Goal: Task Accomplishment & Management: Complete application form

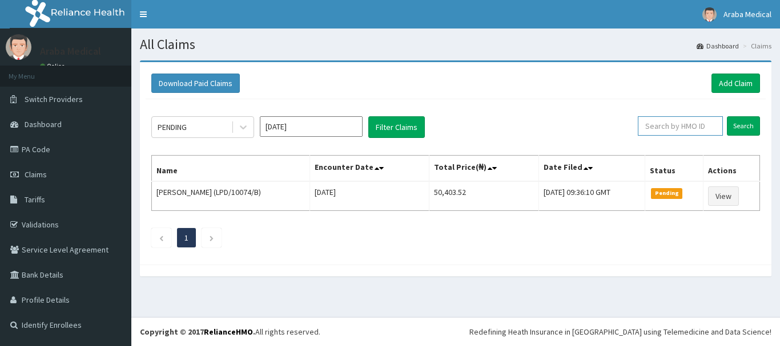
click at [663, 127] on input "text" at bounding box center [680, 125] width 85 height 19
type input "p"
type input "PNA/10069/A"
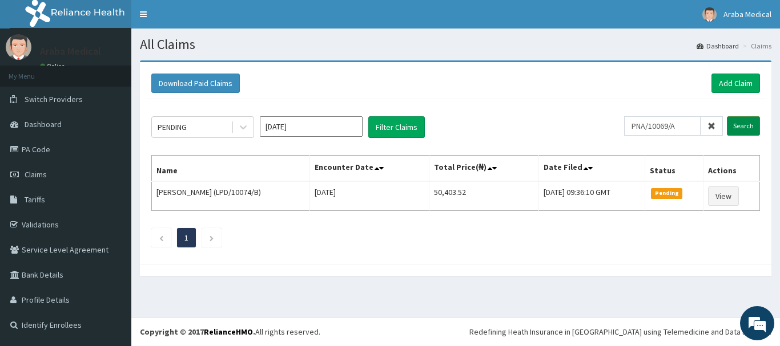
click at [736, 127] on input "Search" at bounding box center [743, 125] width 33 height 19
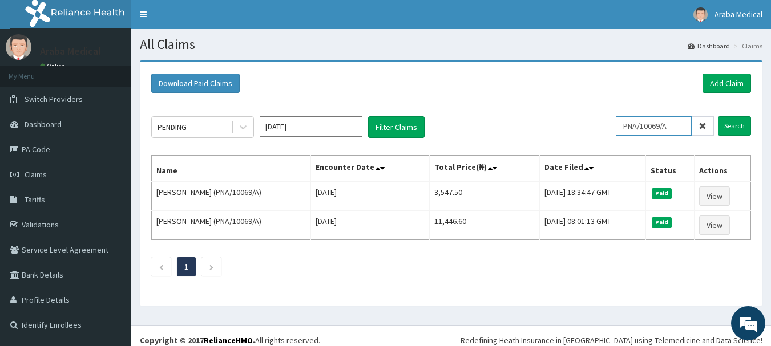
click at [655, 130] on input "PNA/10069/A" at bounding box center [654, 125] width 76 height 19
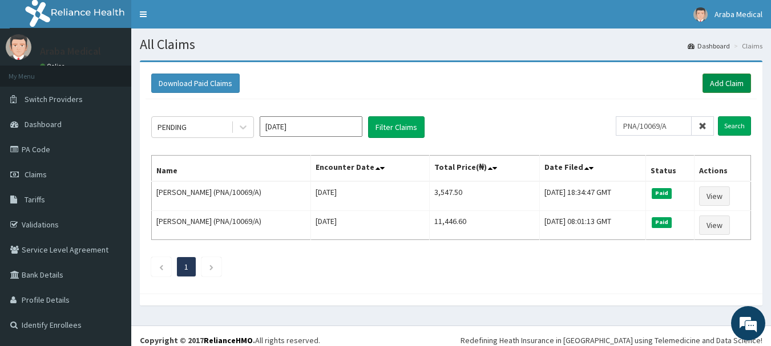
click at [731, 84] on link "Add Claim" at bounding box center [727, 83] width 49 height 19
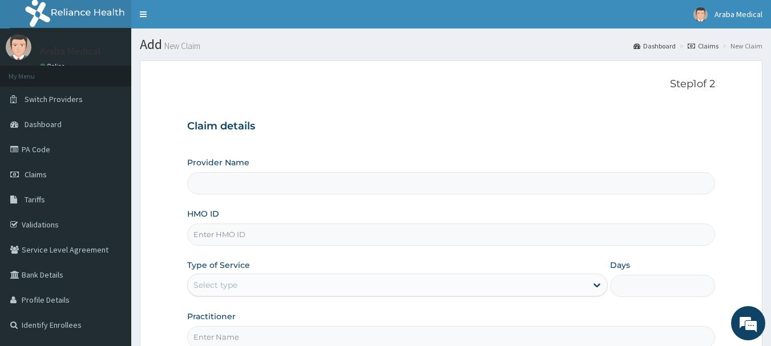
type input "[GEOGRAPHIC_DATA]"
click at [280, 237] on input "HMO ID" at bounding box center [451, 235] width 529 height 22
paste input "PNA/10069/A"
type input "PNA/10069/A"
click at [238, 287] on div "Select type" at bounding box center [387, 285] width 399 height 18
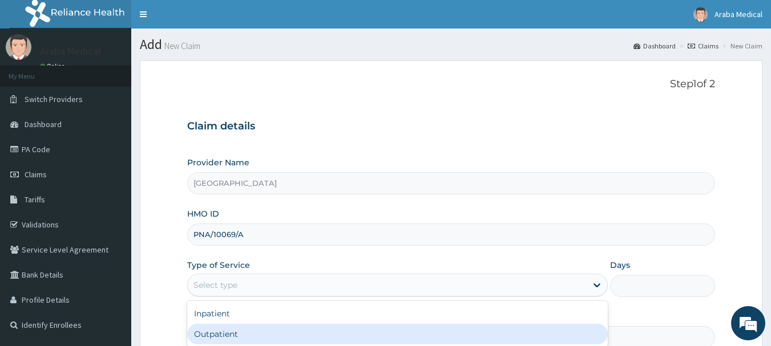
click at [475, 333] on div "Outpatient" at bounding box center [397, 334] width 421 height 21
type input "1"
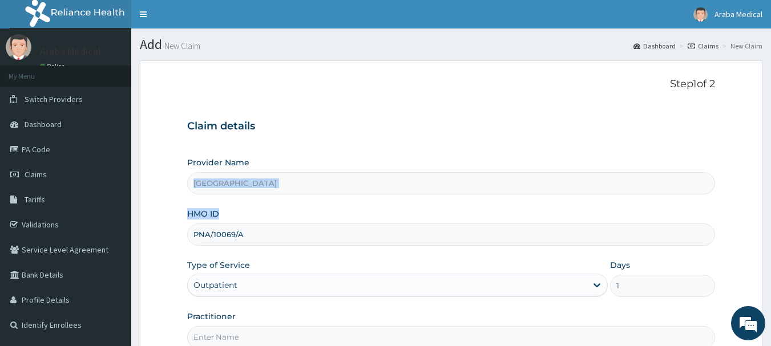
drag, startPoint x: 779, startPoint y: 225, endPoint x: 779, endPoint y: 236, distance: 10.9
click at [771, 234] on html "R EL Toggle navigation Araba Medical Araba Medical - arabamedical@yahoo.com Mem…" at bounding box center [385, 234] width 771 height 469
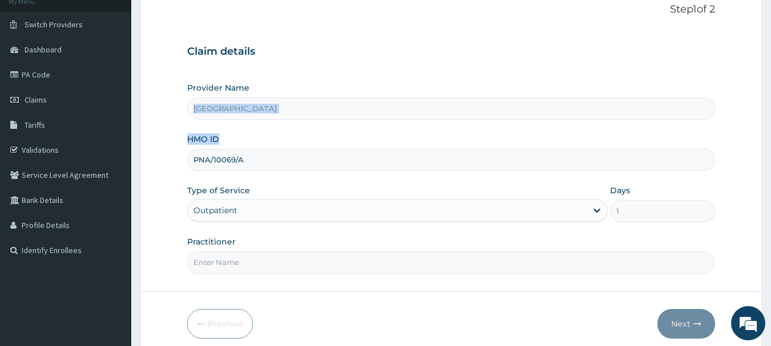
scroll to position [76, 0]
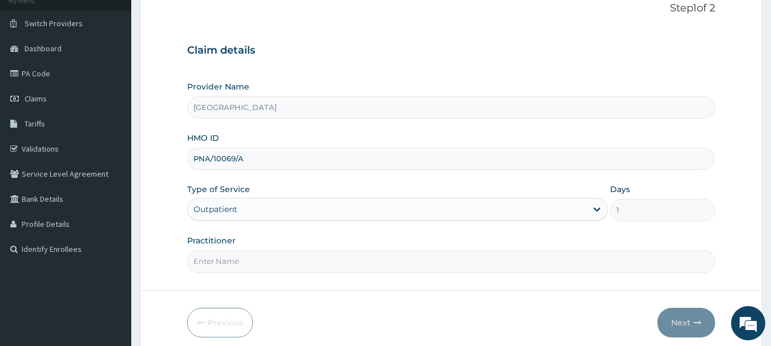
click at [406, 263] on input "Practitioner" at bounding box center [451, 262] width 529 height 22
type input "DR BAMS"
click at [673, 319] on button "Next" at bounding box center [687, 323] width 58 height 30
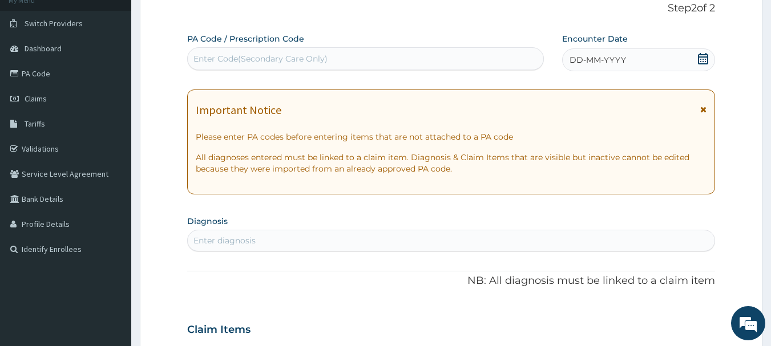
click at [703, 62] on icon at bounding box center [703, 58] width 11 height 11
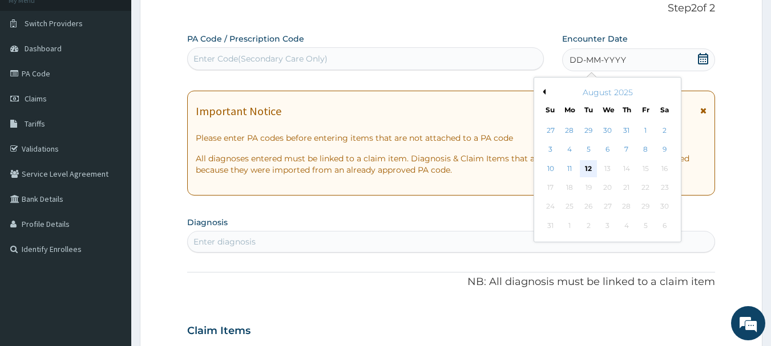
click at [589, 166] on div "12" at bounding box center [589, 168] width 17 height 17
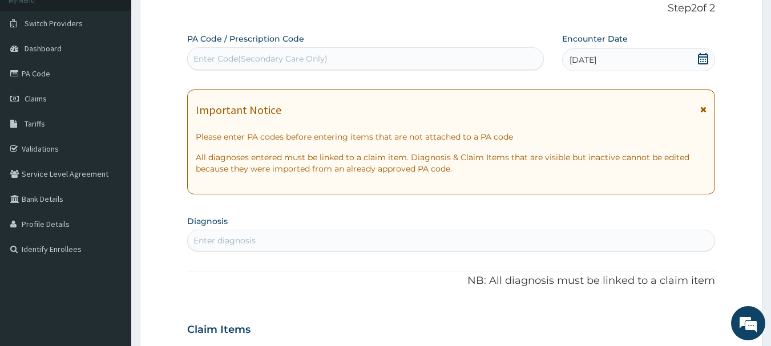
click at [418, 239] on div "Enter diagnosis" at bounding box center [451, 241] width 527 height 18
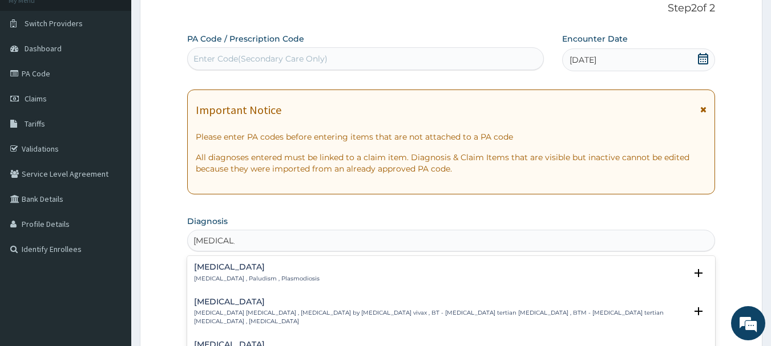
type input "MALARIA F"
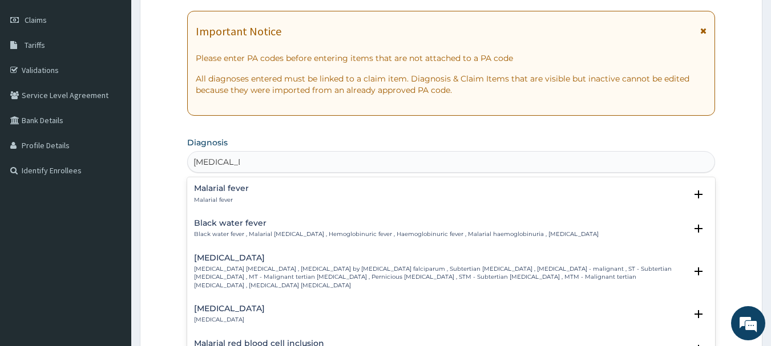
scroll to position [163, 0]
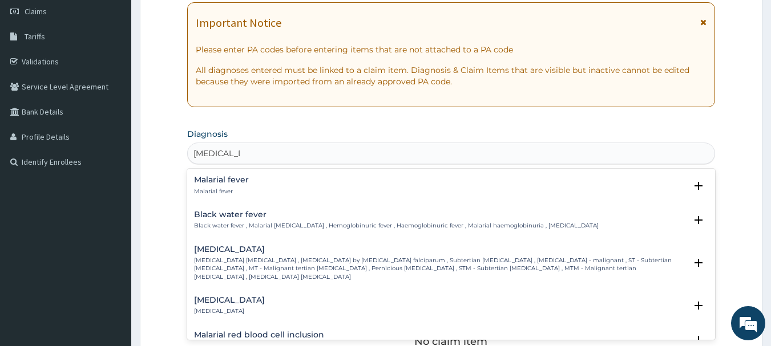
click at [325, 264] on p "Falciparum malaria , Malignant tertian malaria , Malaria by Plasmodium falcipar…" at bounding box center [440, 269] width 493 height 25
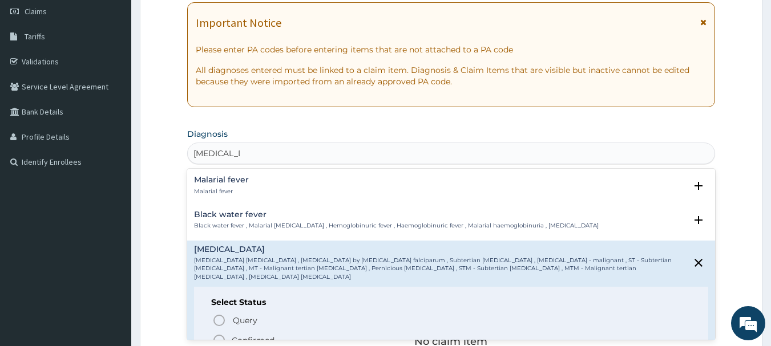
click at [221, 334] on icon "status option filled" at bounding box center [219, 341] width 14 height 14
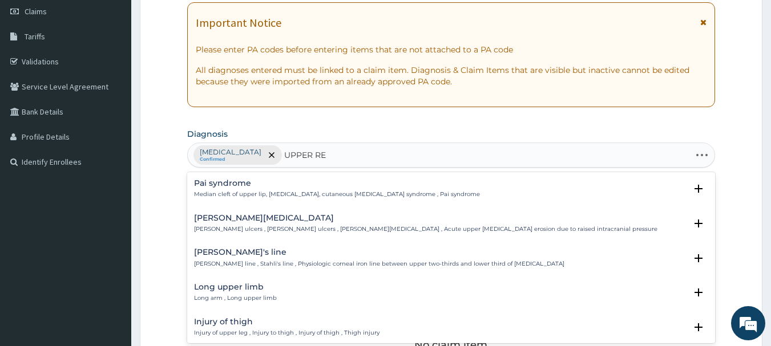
type input "UPPER RES"
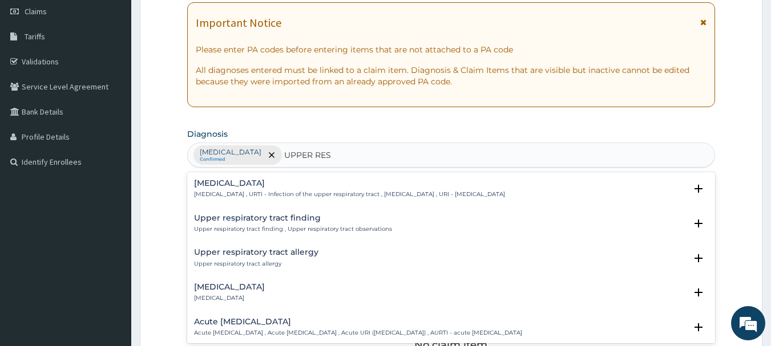
click at [296, 191] on p "Upper respiratory infection , URTI - Infection of the upper respiratory tract ,…" at bounding box center [349, 195] width 311 height 8
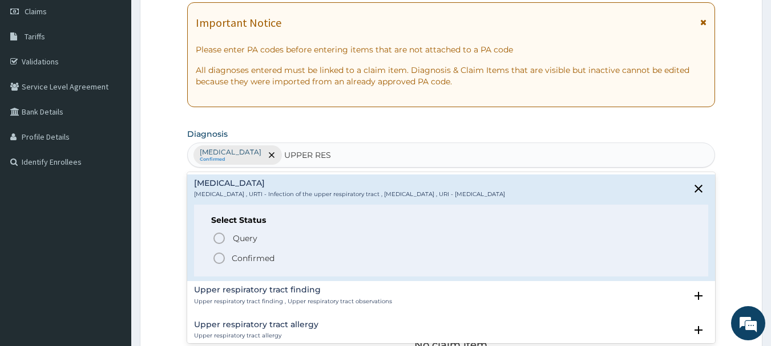
click at [224, 260] on circle "status option filled" at bounding box center [219, 258] width 10 height 10
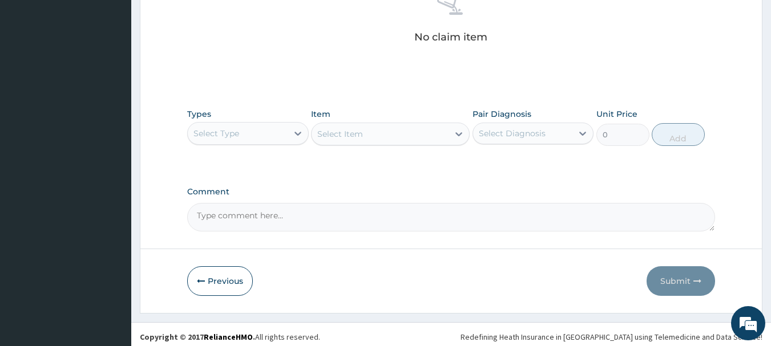
scroll to position [477, 0]
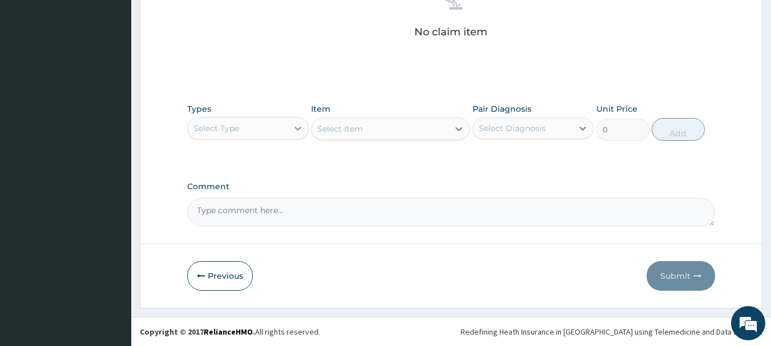
click at [291, 124] on div at bounding box center [298, 128] width 21 height 21
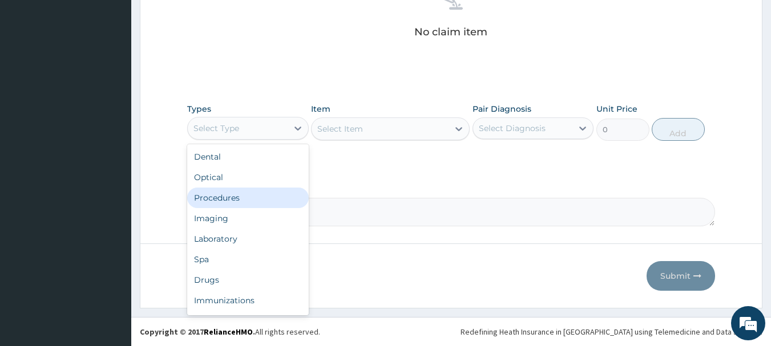
click at [255, 197] on div "Procedures" at bounding box center [248, 198] width 122 height 21
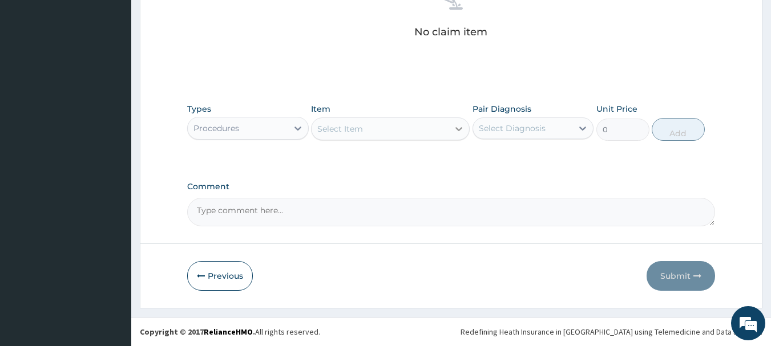
click at [457, 127] on icon at bounding box center [458, 128] width 11 height 11
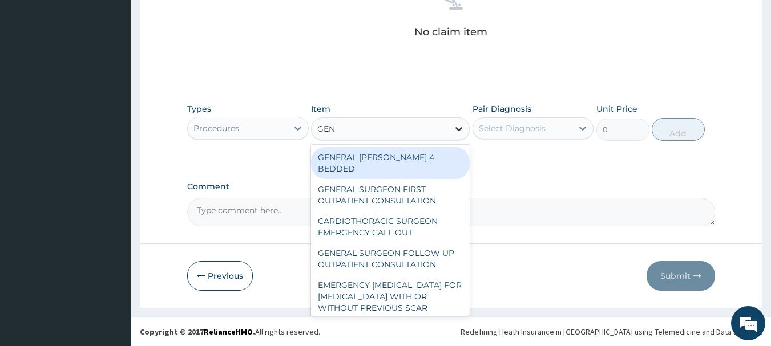
type input "GENE"
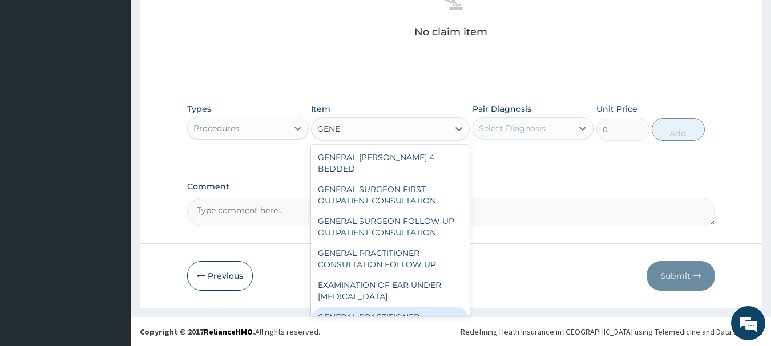
click at [430, 307] on div "GENERAL PRACTITIONER CONSULTATION FIRST OUTPATIENT CONSULTATION" at bounding box center [390, 328] width 159 height 43
type input "3547.5"
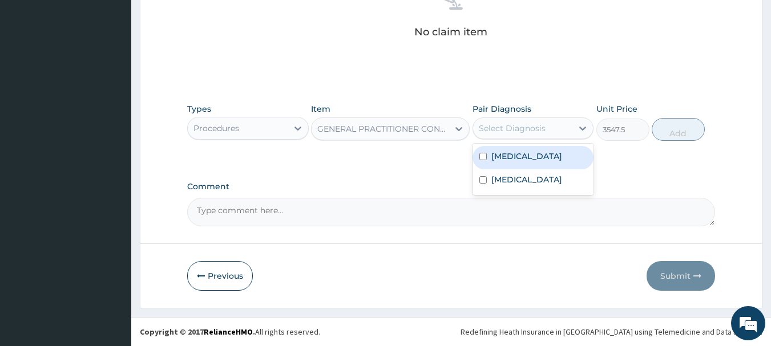
click at [533, 126] on div "Select Diagnosis" at bounding box center [512, 128] width 67 height 11
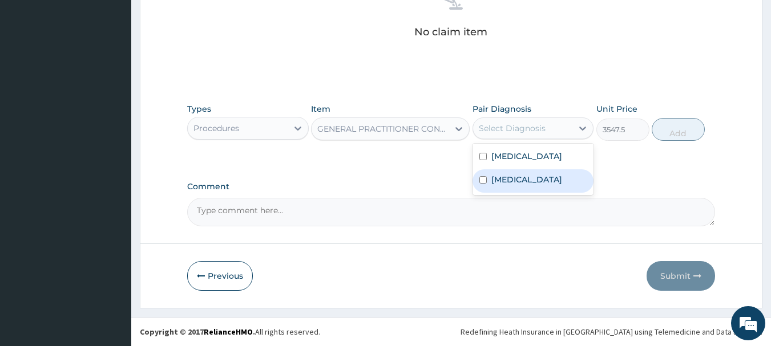
click at [503, 184] on label "Upper respiratory infection" at bounding box center [526, 179] width 71 height 11
checkbox input "true"
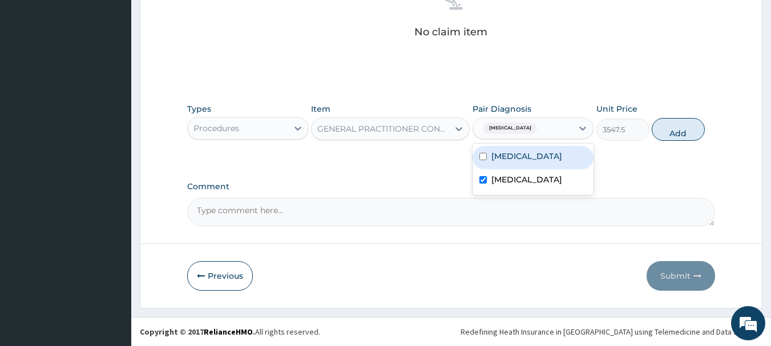
click at [498, 153] on label "Falciparum malaria" at bounding box center [526, 156] width 71 height 11
checkbox input "true"
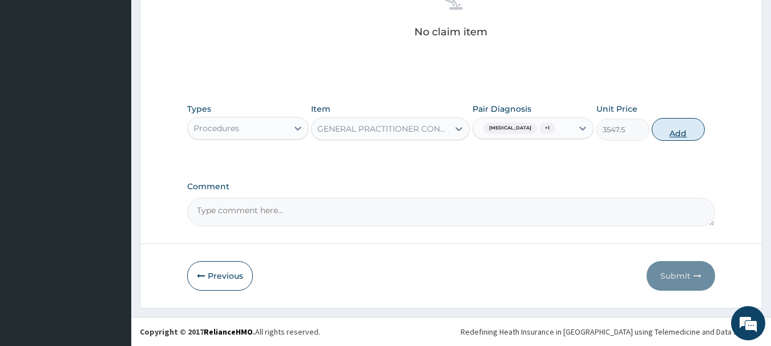
click at [683, 132] on button "Add" at bounding box center [678, 129] width 53 height 23
type input "0"
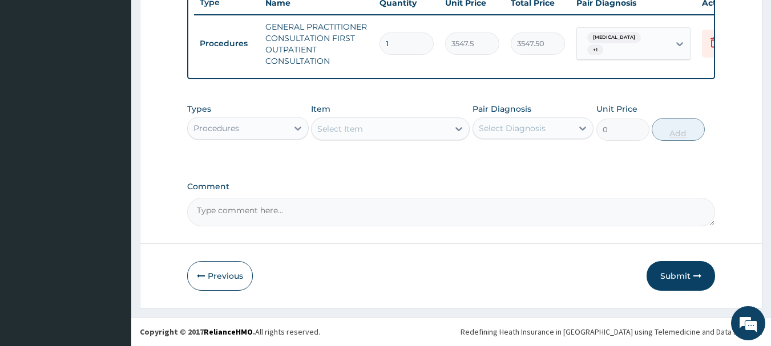
scroll to position [449, 0]
click at [231, 134] on div "Procedures" at bounding box center [217, 128] width 46 height 11
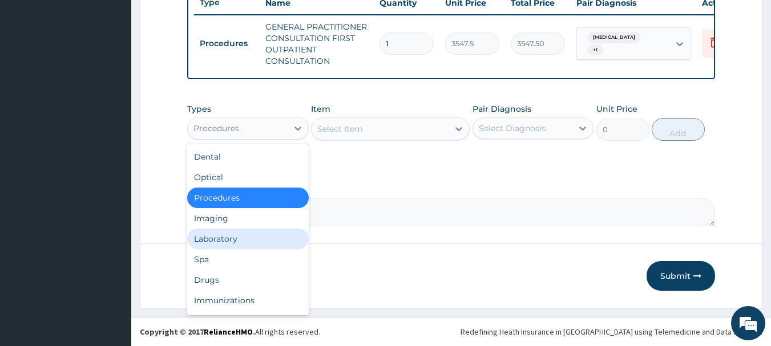
click at [236, 235] on div "Laboratory" at bounding box center [248, 239] width 122 height 21
click at [459, 129] on div "Select Item" at bounding box center [390, 129] width 159 height 23
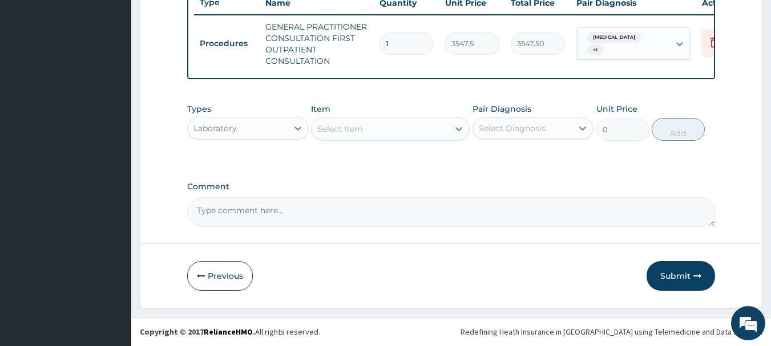
click at [459, 129] on icon at bounding box center [458, 128] width 11 height 11
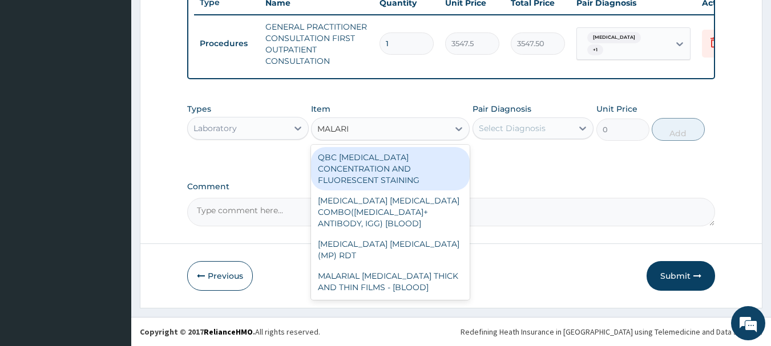
type input "MALARIA"
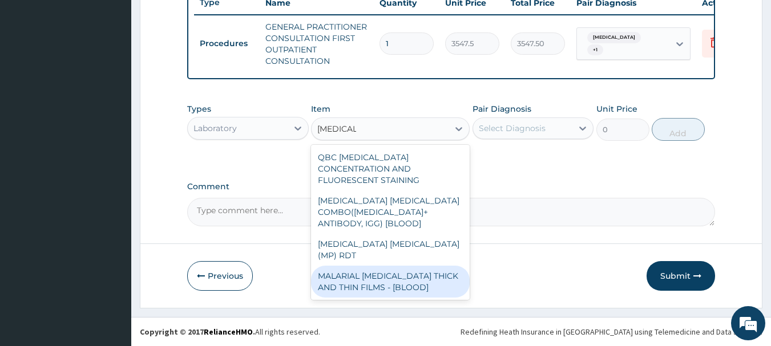
click at [429, 270] on div "MALARIAL [MEDICAL_DATA] THICK AND THIN FILMS - [BLOOD]" at bounding box center [390, 282] width 159 height 32
type input "1612.5"
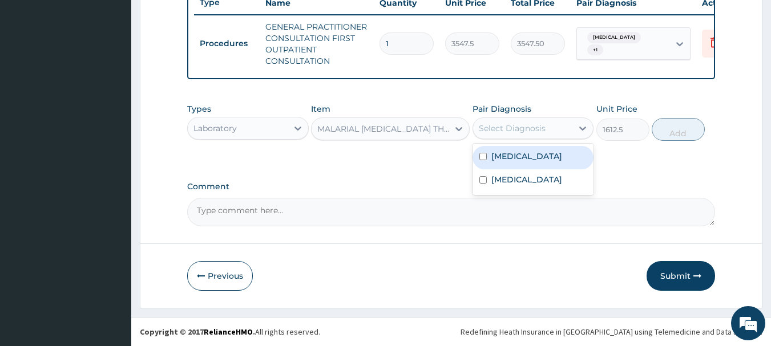
click at [565, 123] on div "Select Diagnosis" at bounding box center [523, 128] width 100 height 18
click at [496, 160] on label "Falciparum malaria" at bounding box center [526, 156] width 71 height 11
checkbox input "true"
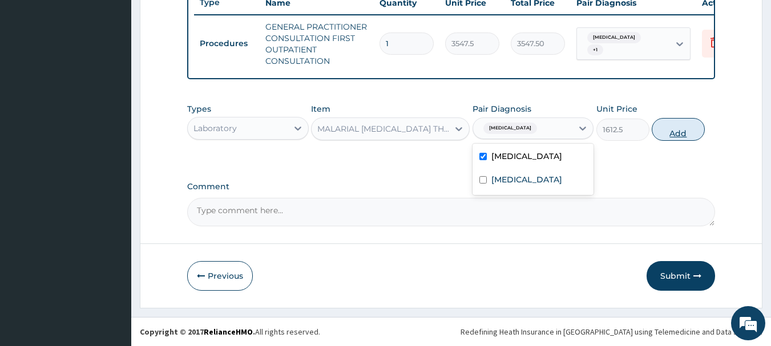
click at [673, 129] on button "Add" at bounding box center [678, 129] width 53 height 23
type input "0"
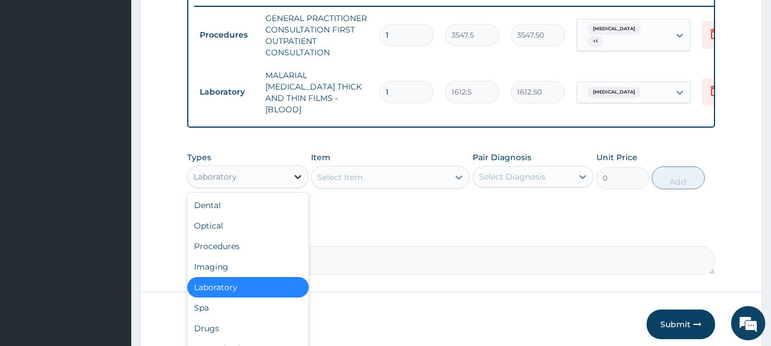
click at [301, 180] on div at bounding box center [298, 177] width 21 height 21
click at [225, 333] on div "Drugs" at bounding box center [248, 329] width 122 height 21
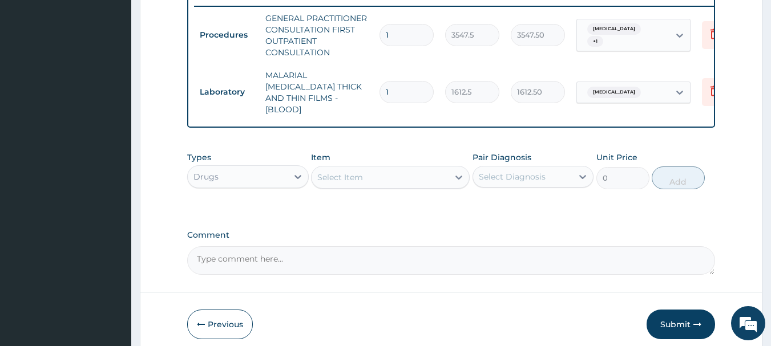
click at [445, 180] on div "Select Item" at bounding box center [380, 177] width 137 height 18
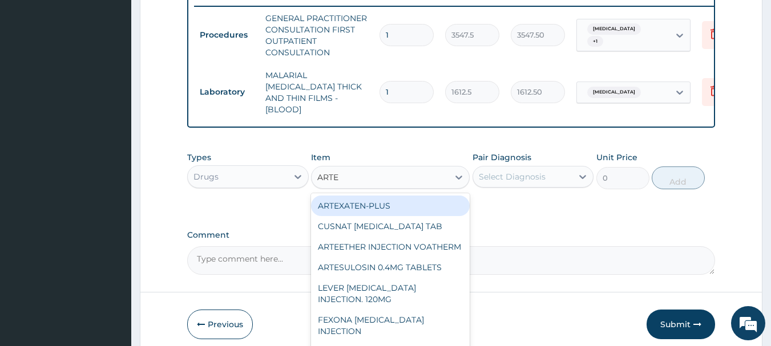
type input "ARTEM"
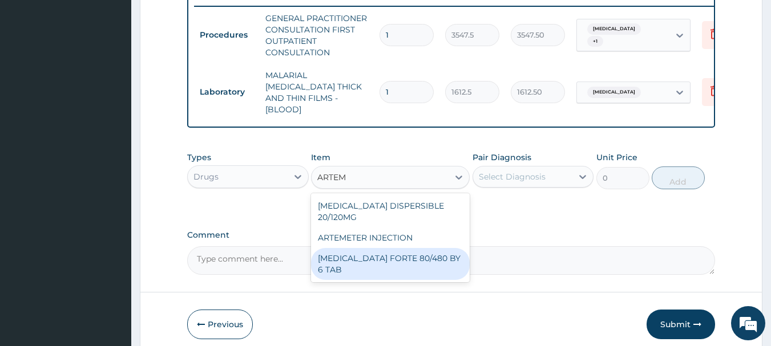
click at [431, 248] on div "COARTEM FORTE 80/480 BY 6 TAB" at bounding box center [390, 264] width 159 height 32
click at [431, 242] on div "Comment" at bounding box center [451, 253] width 529 height 45
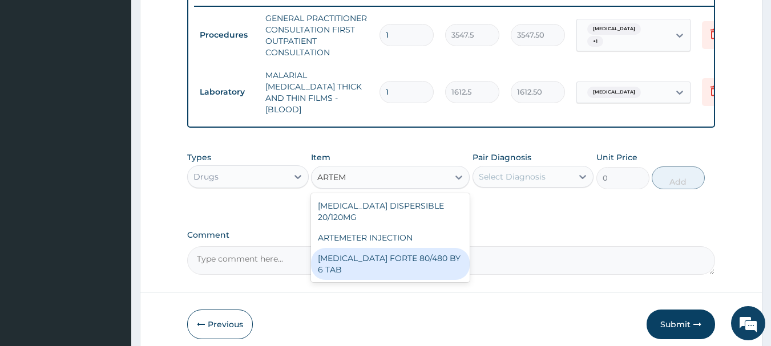
click at [431, 242] on div "Comment" at bounding box center [451, 253] width 529 height 45
type input "449.3500061035156"
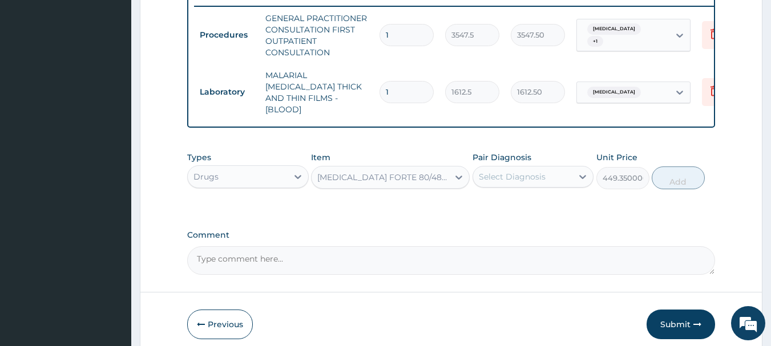
click at [546, 179] on div "Select Diagnosis" at bounding box center [523, 177] width 100 height 18
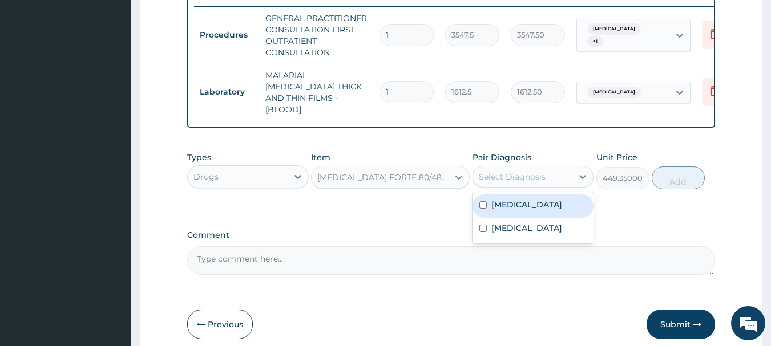
click at [526, 200] on label "Falciparum malaria" at bounding box center [526, 204] width 71 height 11
checkbox input "true"
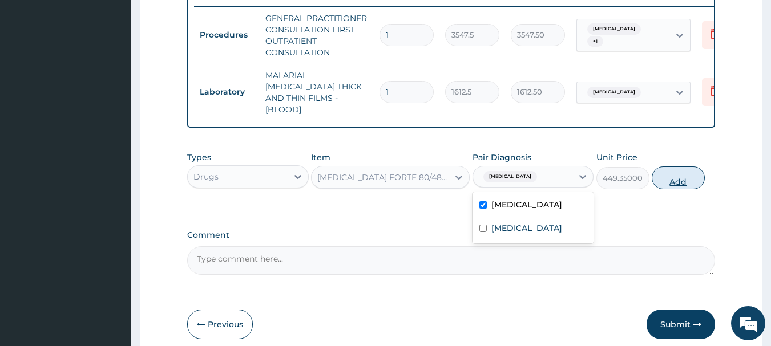
click at [684, 176] on button "Add" at bounding box center [678, 178] width 53 height 23
type input "0"
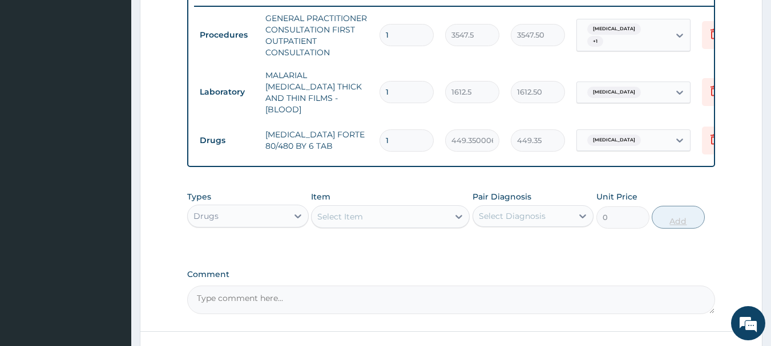
type input "0.00"
type input "6"
type input "2696.10"
type input "6"
click at [403, 223] on div "Select Item" at bounding box center [390, 216] width 159 height 23
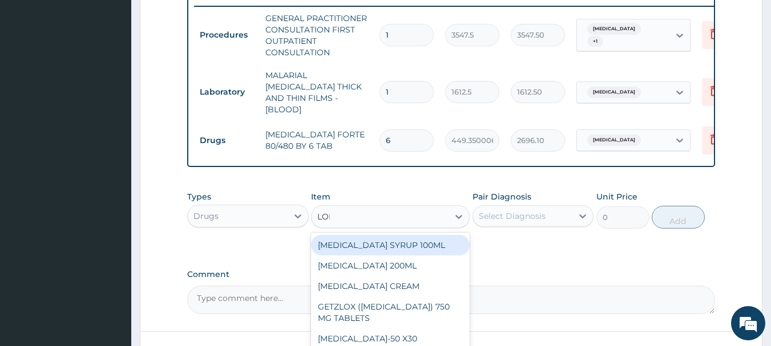
type input "LORA"
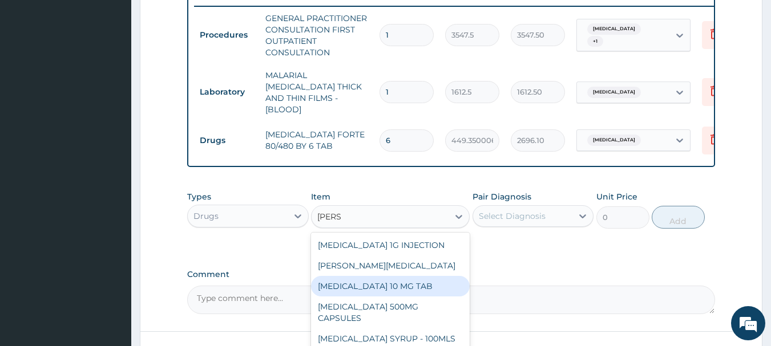
click at [378, 285] on div "[MEDICAL_DATA] 10 MG TAB" at bounding box center [390, 286] width 159 height 21
type input "59.125"
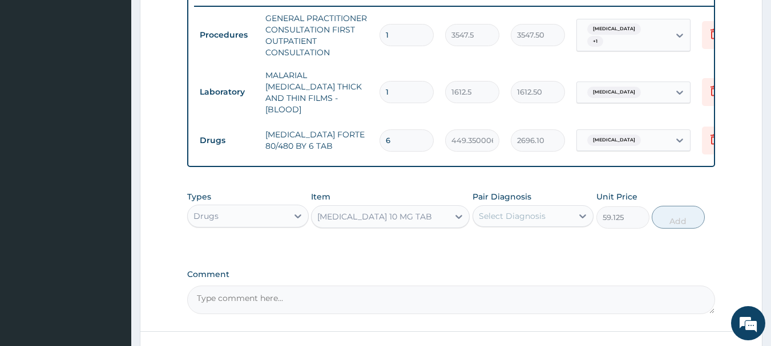
click at [542, 222] on div "Select Diagnosis" at bounding box center [523, 216] width 100 height 18
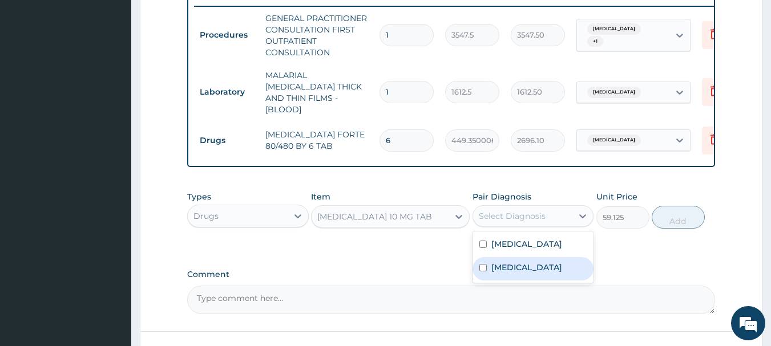
click at [525, 271] on label "[MEDICAL_DATA]" at bounding box center [526, 267] width 71 height 11
checkbox input "true"
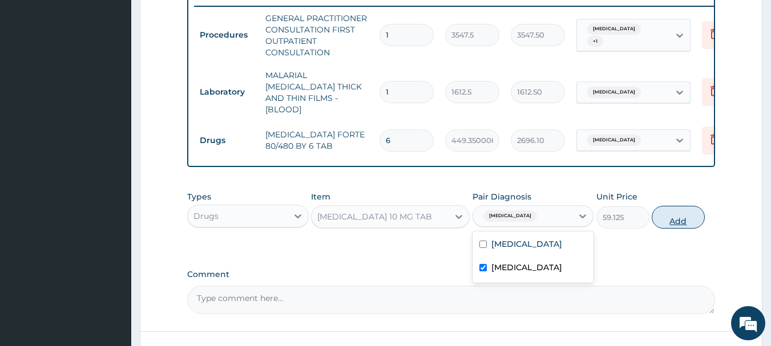
click at [679, 219] on button "Add" at bounding box center [678, 217] width 53 height 23
type input "0"
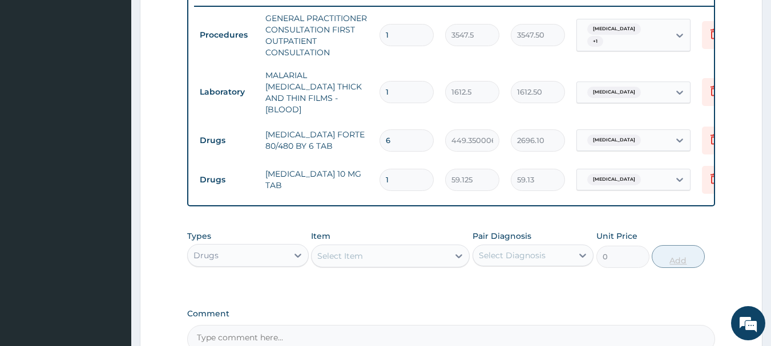
type input "0.00"
type input "5"
type input "295.63"
type input "5"
click at [459, 252] on icon at bounding box center [458, 256] width 11 height 11
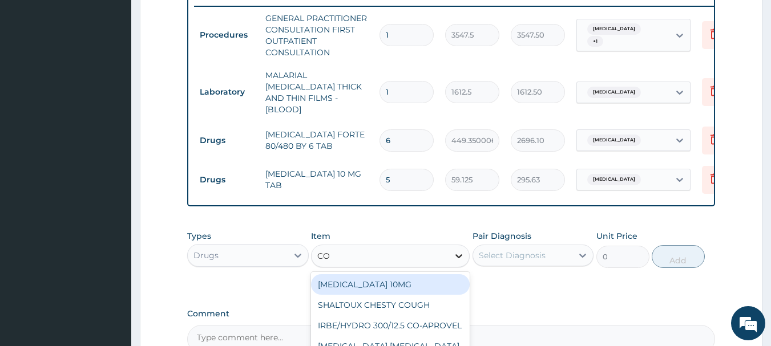
type input "COU"
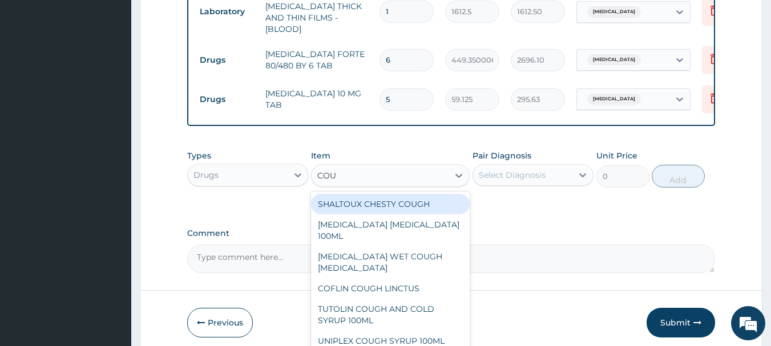
scroll to position [533, 0]
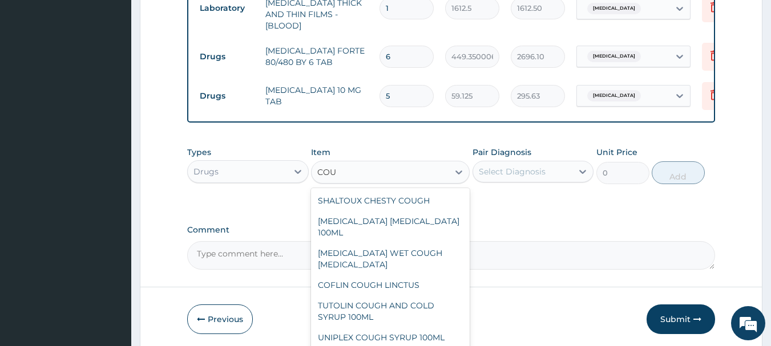
type input "1478.125"
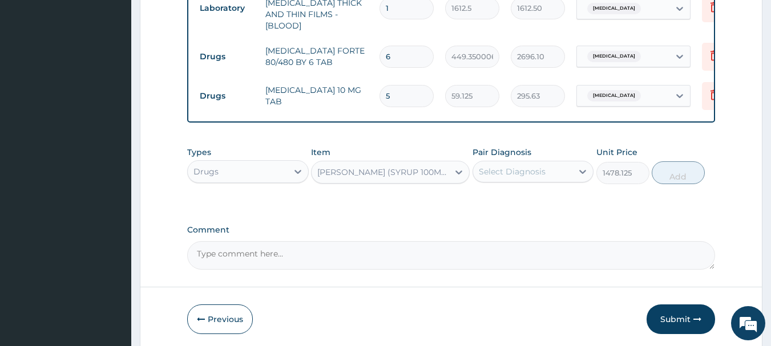
click at [545, 174] on div "Select Diagnosis" at bounding box center [523, 172] width 100 height 18
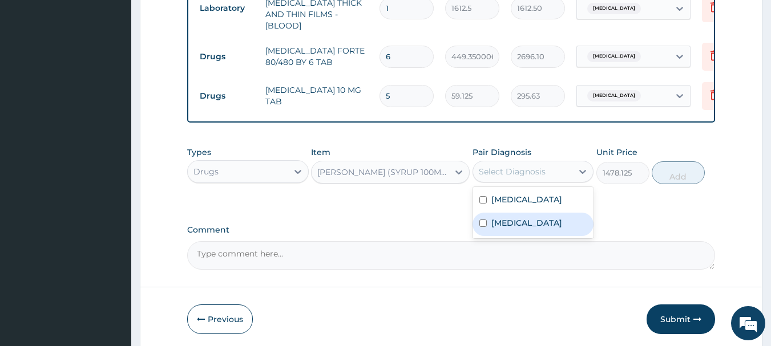
click at [541, 223] on label "[MEDICAL_DATA]" at bounding box center [526, 222] width 71 height 11
checkbox input "true"
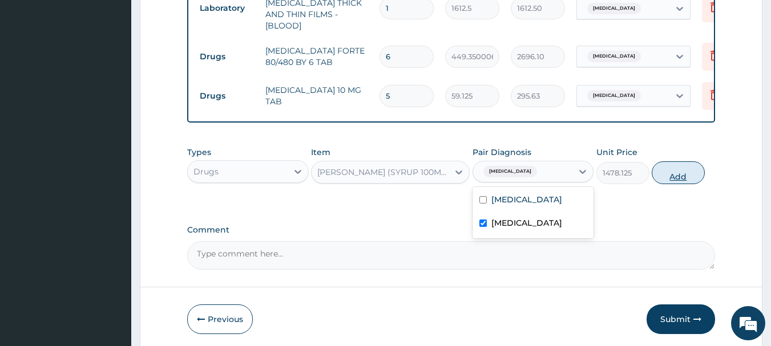
click at [688, 170] on button "Add" at bounding box center [678, 173] width 53 height 23
type input "0"
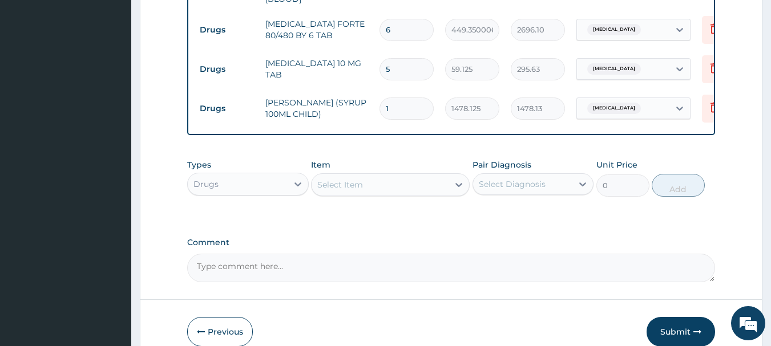
scroll to position [612, 0]
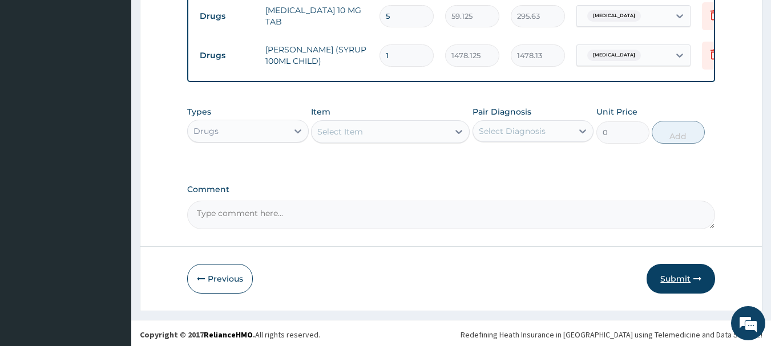
click at [666, 272] on button "Submit" at bounding box center [681, 279] width 68 height 30
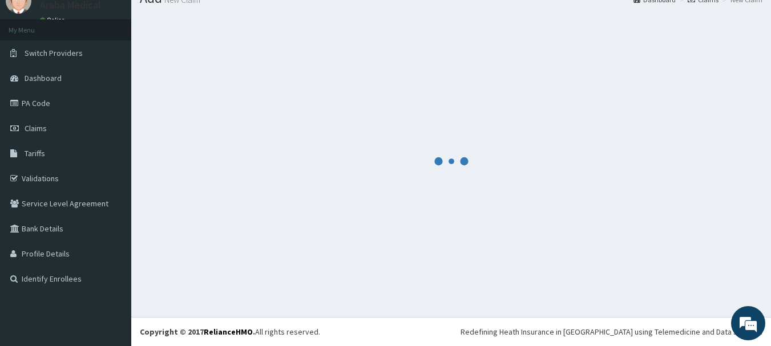
scroll to position [46, 0]
click at [666, 272] on div at bounding box center [451, 161] width 623 height 295
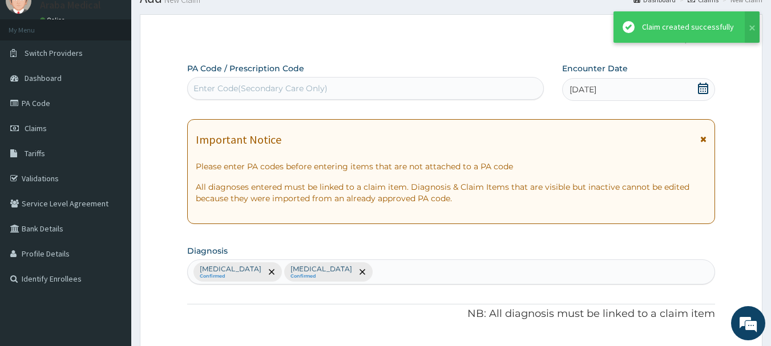
scroll to position [612, 0]
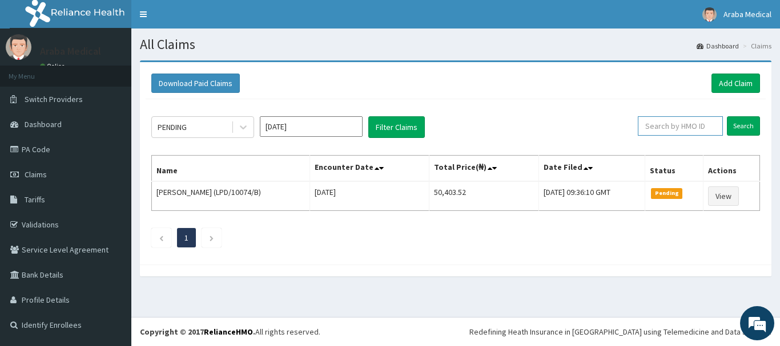
click at [680, 128] on input "text" at bounding box center [680, 125] width 85 height 19
click at [682, 125] on input "text" at bounding box center [680, 125] width 85 height 19
click at [39, 223] on link "Validations" at bounding box center [65, 224] width 131 height 25
click at [676, 126] on input "text" at bounding box center [680, 125] width 85 height 19
type input "m"
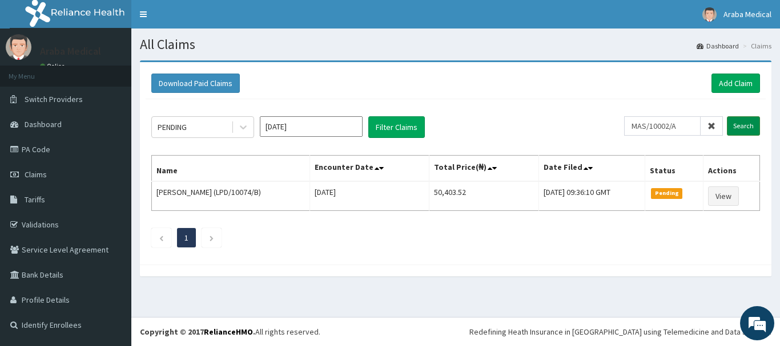
click at [745, 127] on input "Search" at bounding box center [743, 125] width 33 height 19
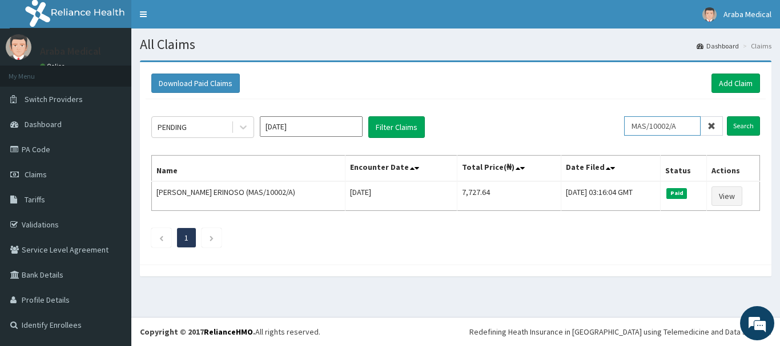
click at [688, 127] on input "MAS/10002/A" at bounding box center [662, 125] width 76 height 19
click at [745, 129] on input "Search" at bounding box center [743, 125] width 33 height 19
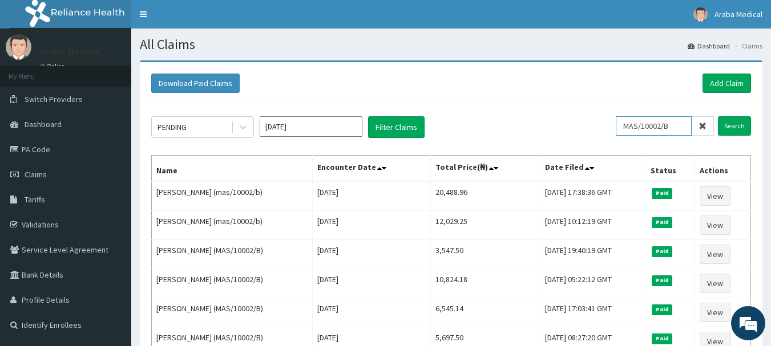
click at [682, 123] on input "MAS/10002/B" at bounding box center [654, 125] width 76 height 19
click at [737, 128] on input "Search" at bounding box center [734, 125] width 33 height 19
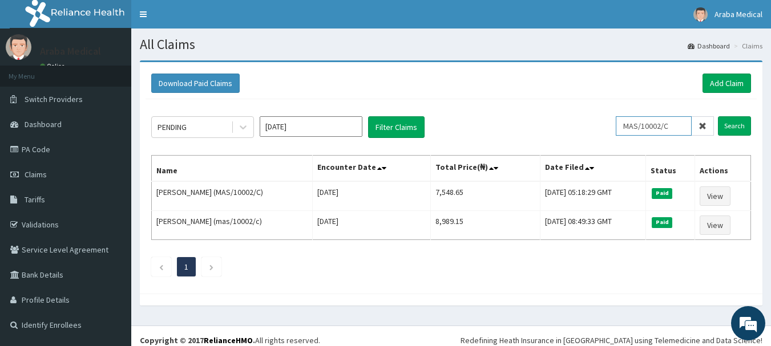
click at [676, 124] on input "MAS/10002/C" at bounding box center [654, 125] width 76 height 19
type input "MAS/10002/E"
click at [735, 122] on input "Search" at bounding box center [734, 125] width 33 height 19
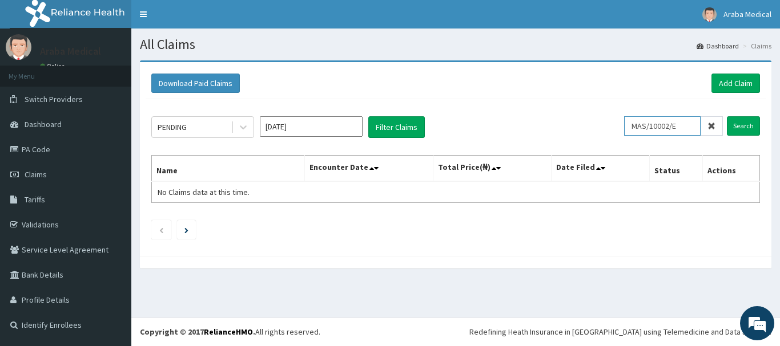
click at [667, 123] on input "MAS/10002/E" at bounding box center [662, 125] width 76 height 19
paste input "text"
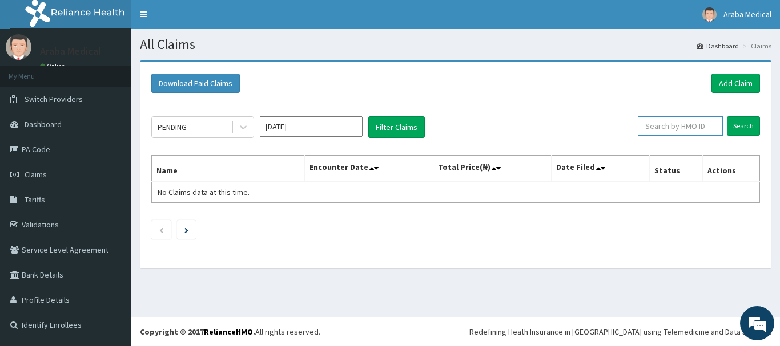
paste input "M"
type input "MAS/10002/E"
click at [664, 125] on input "MAS/10002/E" at bounding box center [662, 125] width 76 height 19
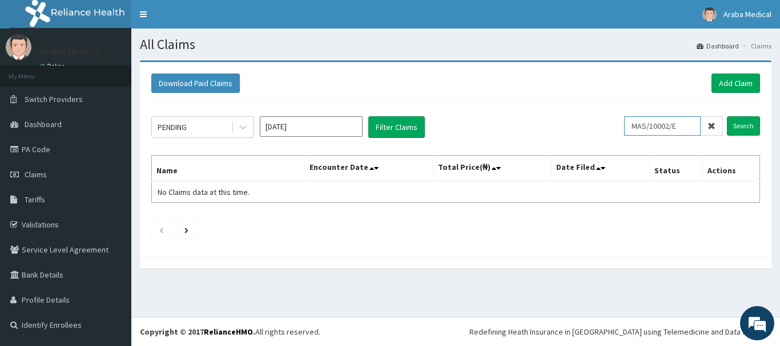
click at [664, 125] on input "MAS/10002/E" at bounding box center [662, 125] width 76 height 19
click at [740, 84] on link "Add Claim" at bounding box center [735, 83] width 49 height 19
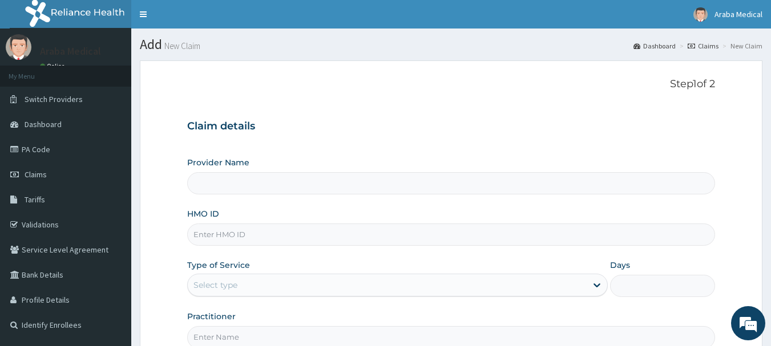
click at [270, 237] on input "HMO ID" at bounding box center [451, 235] width 529 height 22
paste input "MAS/10002/E"
type input "MAS/10002/E"
type input "[GEOGRAPHIC_DATA]"
type input "MAS/10002/E"
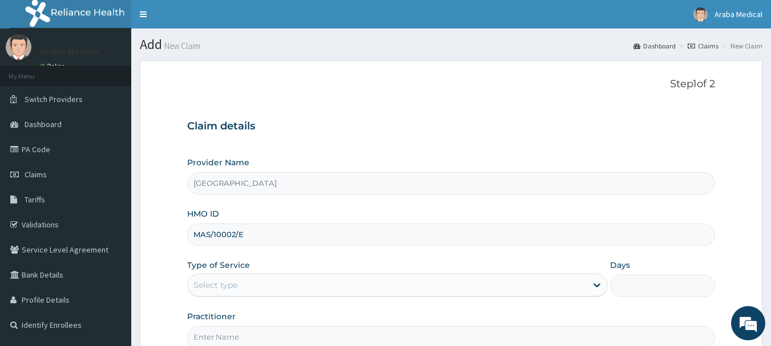
click at [388, 286] on div "Select type" at bounding box center [387, 285] width 399 height 18
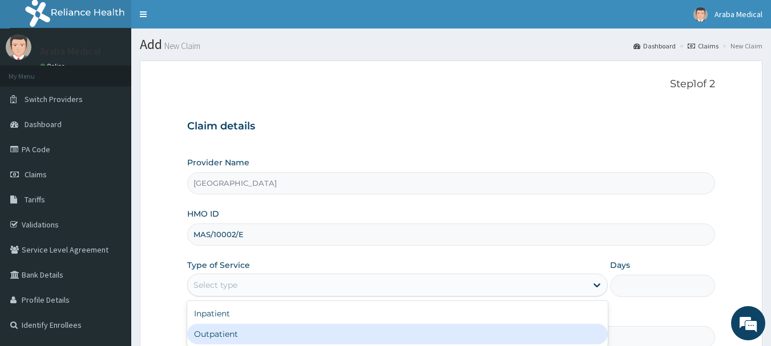
click at [373, 334] on div "Outpatient" at bounding box center [397, 334] width 421 height 21
type input "1"
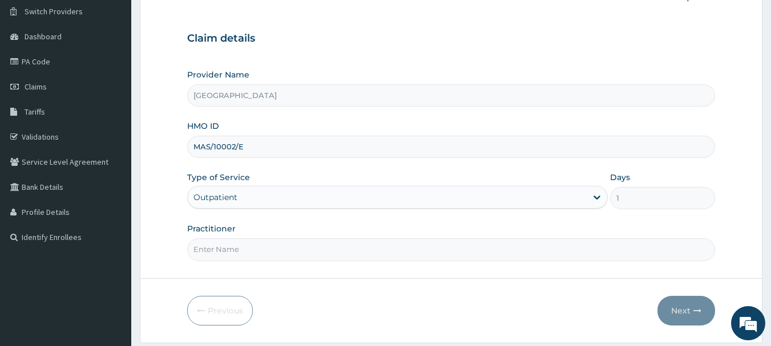
scroll to position [93, 0]
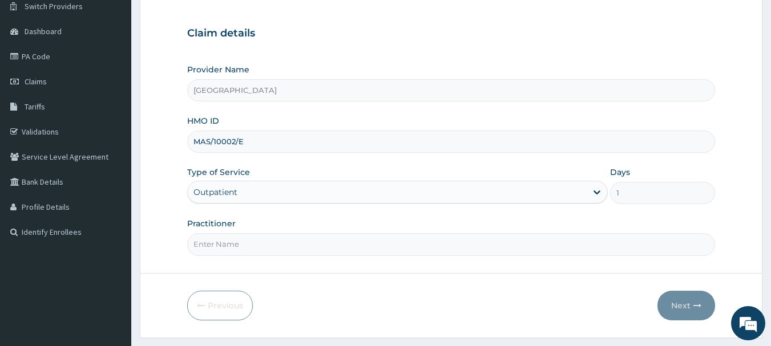
click at [462, 253] on input "Practitioner" at bounding box center [451, 244] width 529 height 22
click at [462, 252] on input "Practitioner" at bounding box center [451, 244] width 529 height 22
type input "DR KAMSON"
click at [674, 308] on button "Next" at bounding box center [687, 306] width 58 height 30
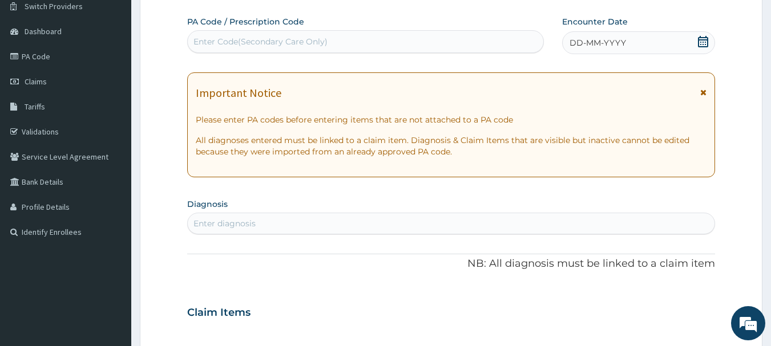
click at [707, 47] on span at bounding box center [703, 43] width 11 height 14
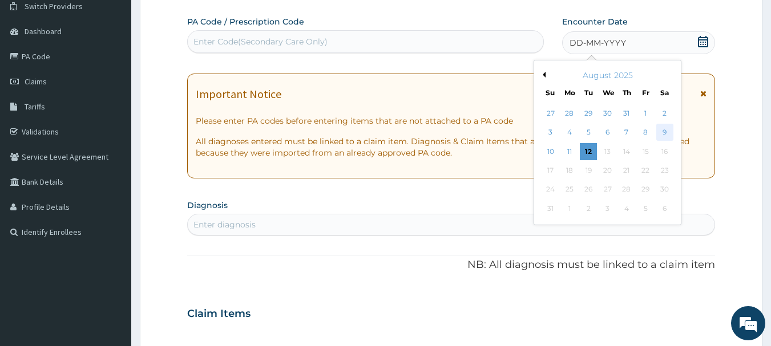
click at [667, 134] on div "9" at bounding box center [664, 132] width 17 height 17
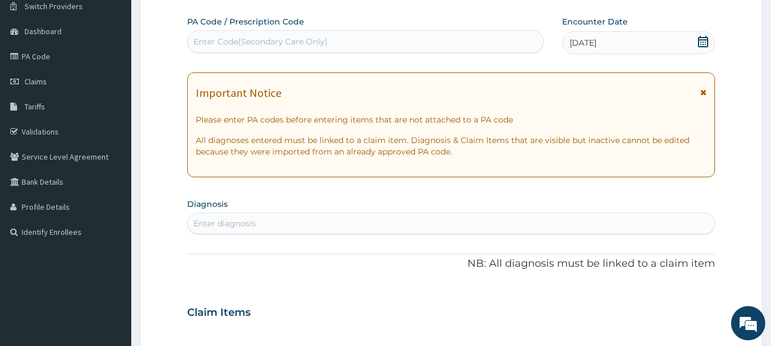
click at [340, 224] on div "Enter diagnosis" at bounding box center [451, 224] width 527 height 18
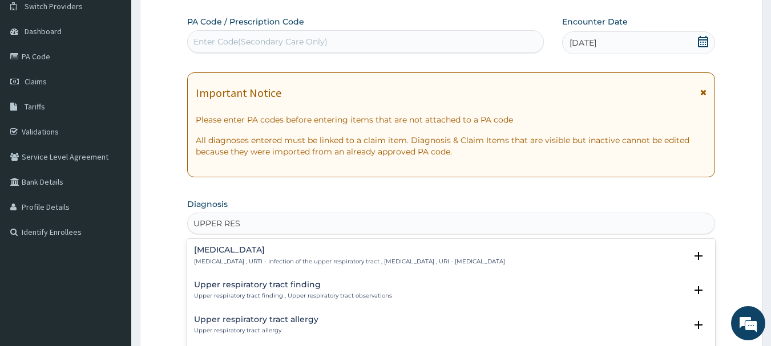
type input "UPPER RESP"
click at [354, 256] on div "Upper respiratory infection Upper respiratory infection , URTI - Infection of t…" at bounding box center [349, 256] width 311 height 20
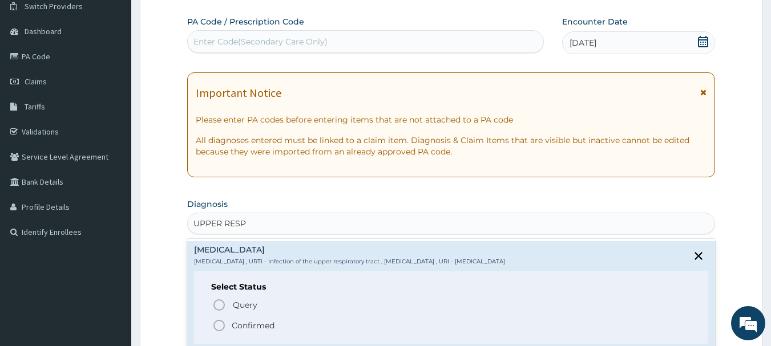
click at [222, 325] on icon "status option filled" at bounding box center [219, 326] width 14 height 14
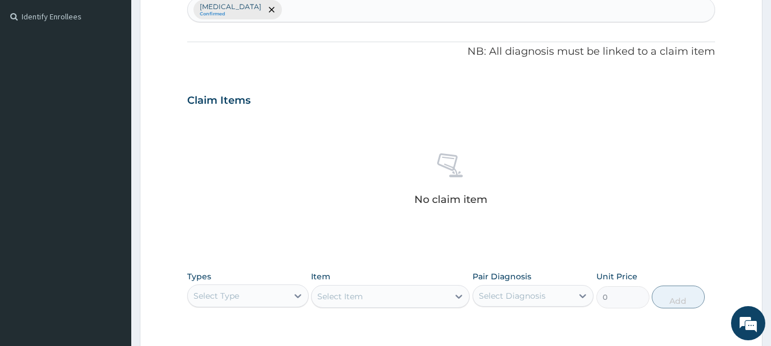
scroll to position [357, 0]
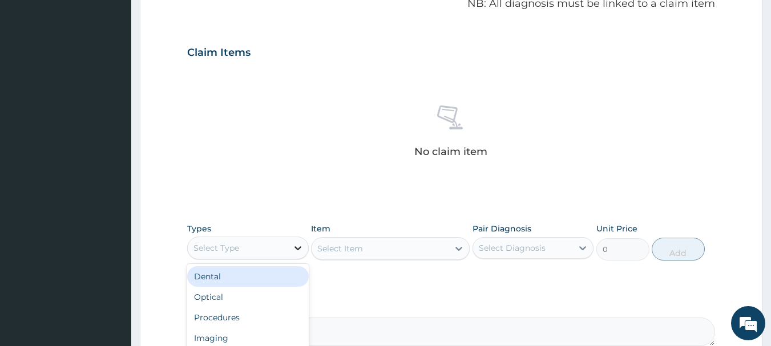
click at [292, 251] on icon at bounding box center [297, 248] width 11 height 11
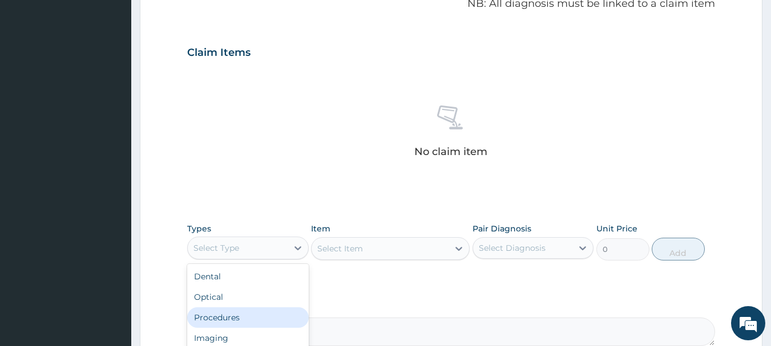
click at [245, 321] on div "Procedures" at bounding box center [248, 318] width 122 height 21
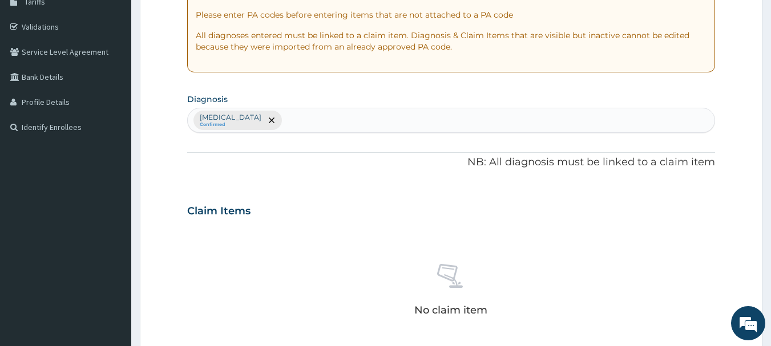
scroll to position [182, 0]
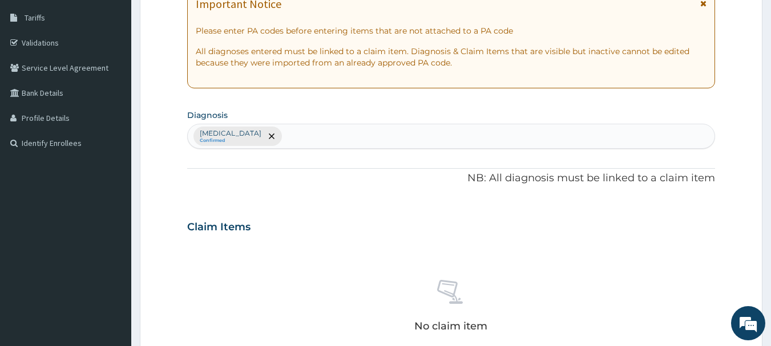
click at [397, 138] on div "Upper respiratory infection Confirmed" at bounding box center [451, 136] width 527 height 24
type input "SEPSIS"
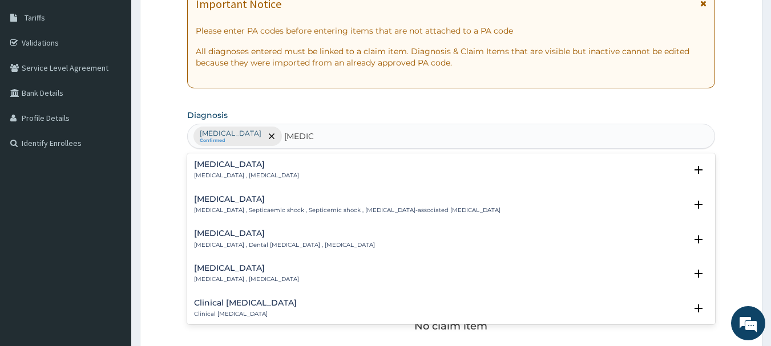
click at [273, 172] on div "Sepsis Systemic infection , Sepsis" at bounding box center [451, 170] width 515 height 20
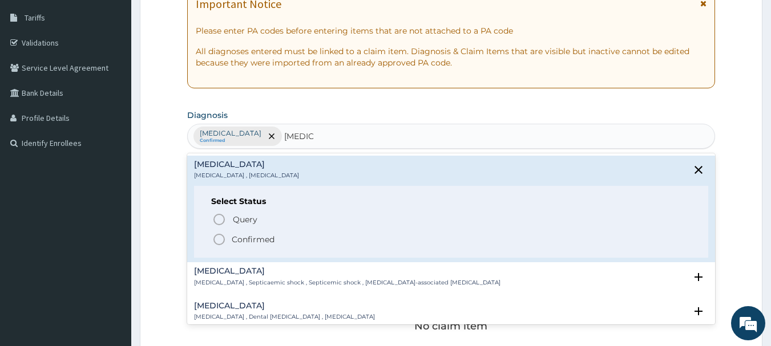
click at [220, 237] on icon "status option filled" at bounding box center [219, 240] width 14 height 14
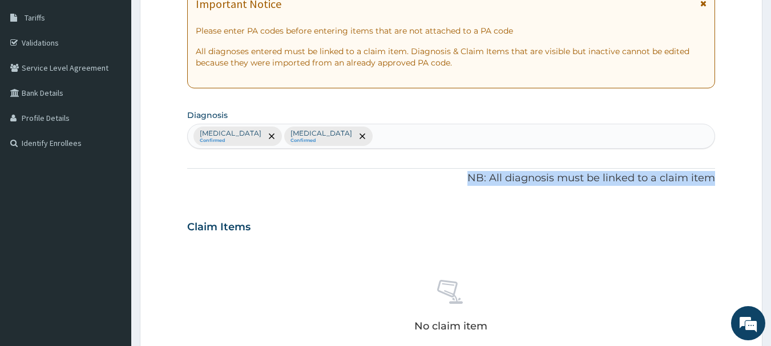
drag, startPoint x: 779, startPoint y: 174, endPoint x: 779, endPoint y: 189, distance: 14.8
click at [771, 188] on html "R EL Toggle navigation Araba Medical Araba Medical - arabamedical@yahoo.com Mem…" at bounding box center [385, 229] width 771 height 823
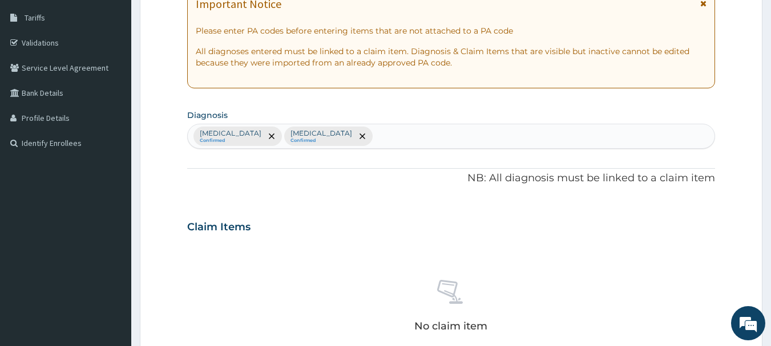
click at [702, 235] on div "Claim Items" at bounding box center [451, 225] width 529 height 30
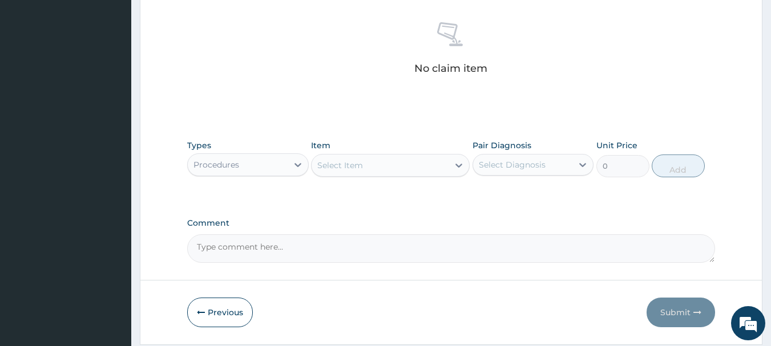
scroll to position [443, 0]
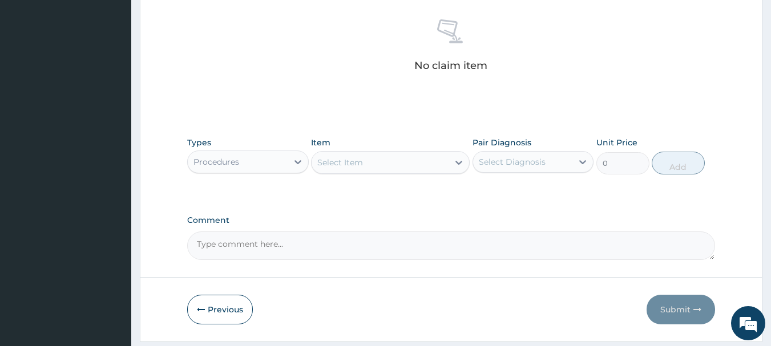
click at [380, 176] on div "Types Procedures Item Select Item Pair Diagnosis Select Diagnosis Unit Price 0 …" at bounding box center [451, 155] width 529 height 49
click at [380, 172] on div "Select Item" at bounding box center [390, 162] width 159 height 23
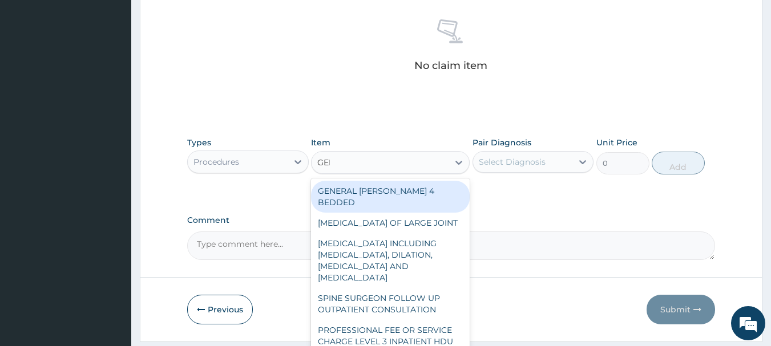
type input "GENE"
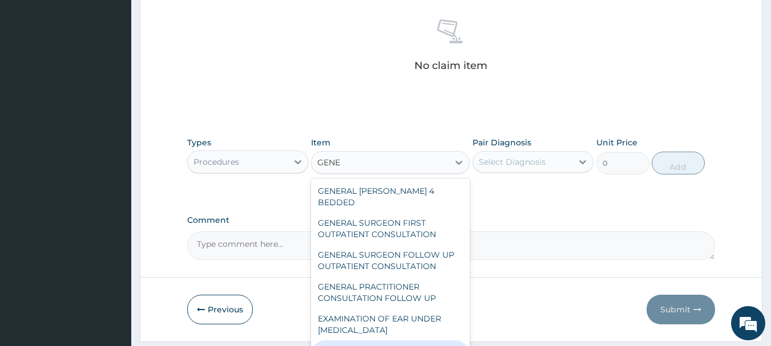
type input "3547.5"
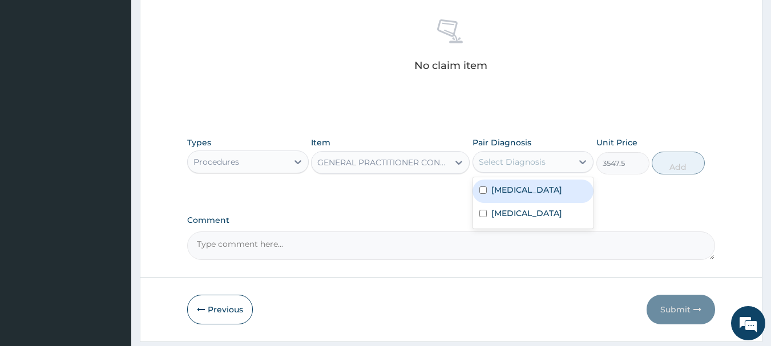
click at [529, 166] on div "Select Diagnosis" at bounding box center [512, 161] width 67 height 11
click at [505, 194] on label "Upper respiratory infection" at bounding box center [526, 189] width 71 height 11
checkbox input "true"
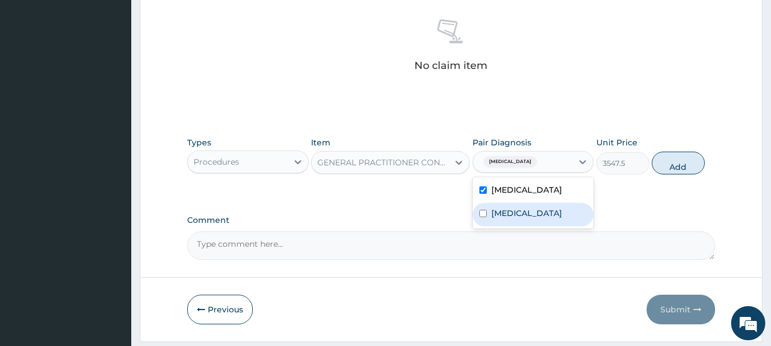
click at [491, 219] on label "Sepsis" at bounding box center [526, 213] width 71 height 11
checkbox input "true"
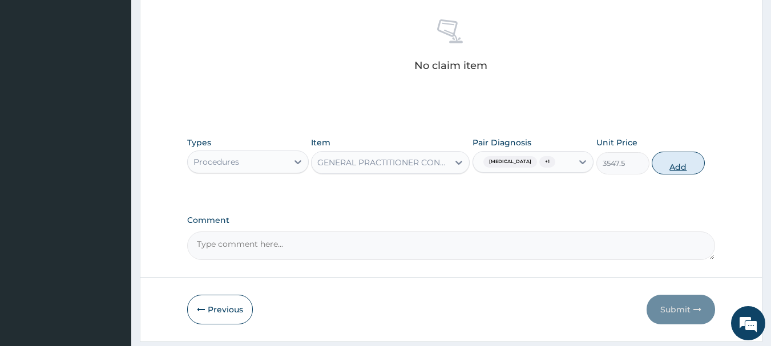
click at [672, 172] on button "Add" at bounding box center [678, 163] width 53 height 23
type input "0"
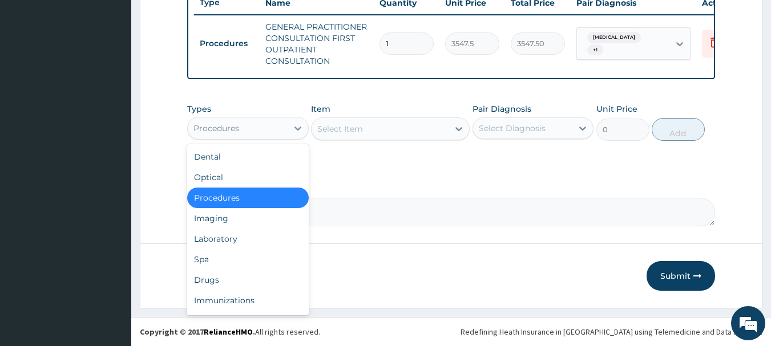
click at [285, 130] on div "Procedures" at bounding box center [238, 128] width 100 height 18
click at [227, 249] on div "Laboratory" at bounding box center [248, 239] width 122 height 21
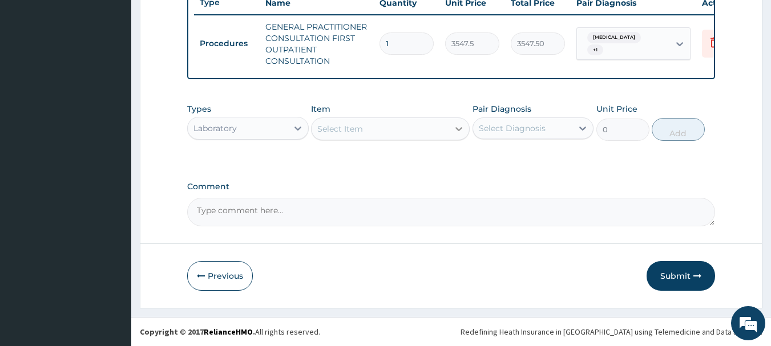
click at [454, 134] on icon at bounding box center [458, 128] width 11 height 11
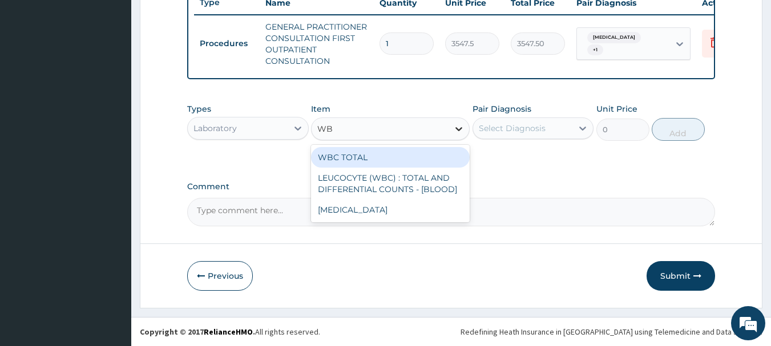
type input "WBC"
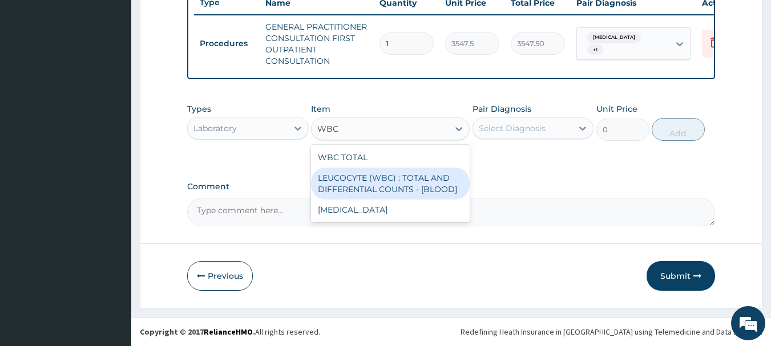
click at [385, 191] on div "LEUCOCYTE (WBC) : TOTAL AND DIFFERENTIAL COUNTS - [BLOOD]" at bounding box center [390, 184] width 159 height 32
type input "2150"
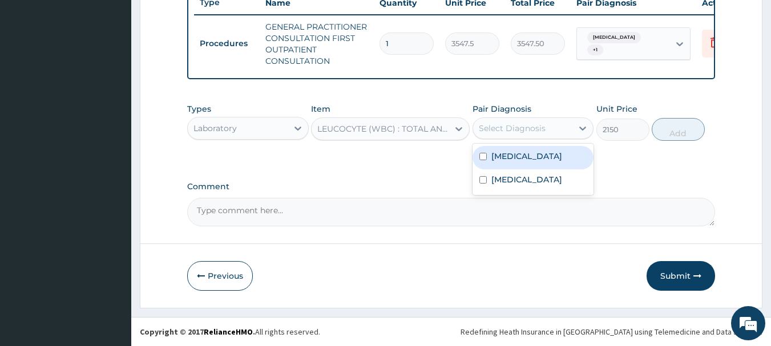
click at [550, 138] on div "Select Diagnosis" at bounding box center [523, 128] width 100 height 18
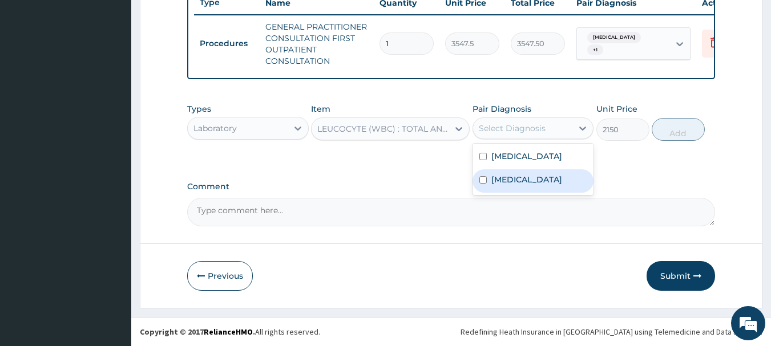
click at [516, 193] on div "Sepsis" at bounding box center [534, 181] width 122 height 23
checkbox input "true"
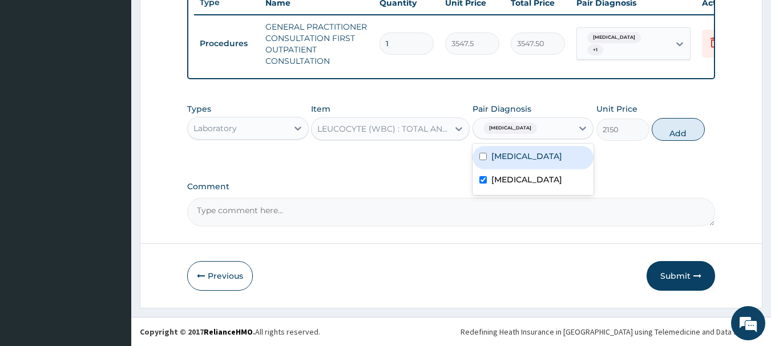
click at [556, 162] on label "Upper respiratory infection" at bounding box center [526, 156] width 71 height 11
checkbox input "true"
click at [679, 132] on button "Add" at bounding box center [678, 129] width 53 height 23
type input "0"
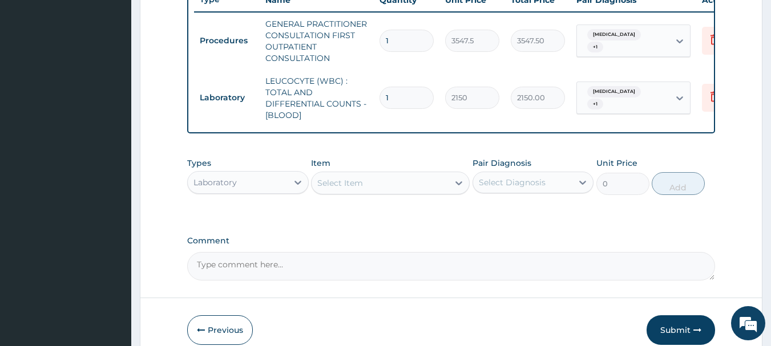
click at [363, 192] on div "Select Item" at bounding box center [380, 183] width 137 height 18
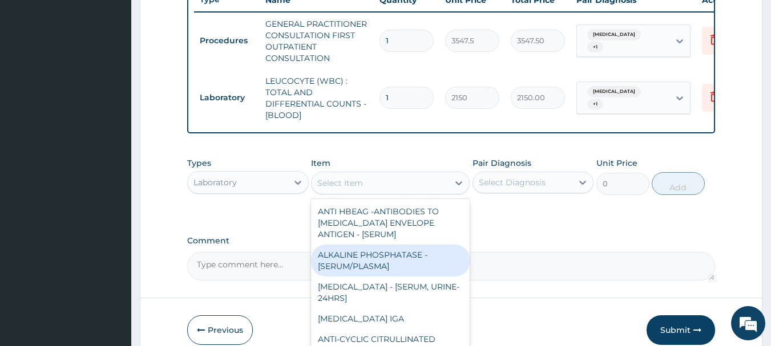
scroll to position [506, 0]
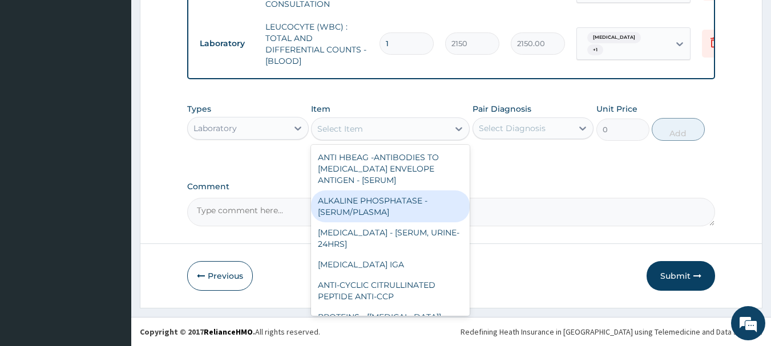
click at [272, 124] on div "Laboratory" at bounding box center [238, 128] width 100 height 18
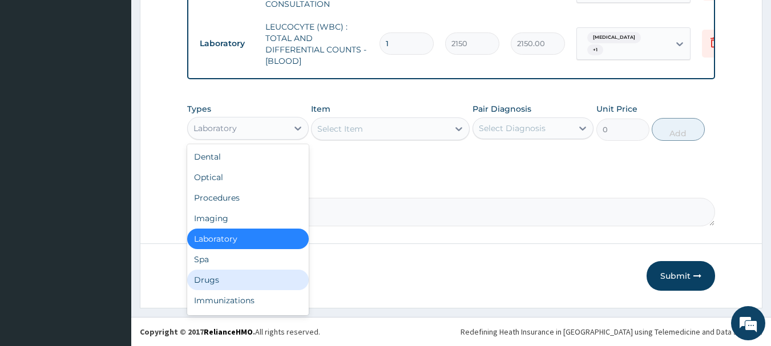
click at [219, 281] on div "Drugs" at bounding box center [248, 280] width 122 height 21
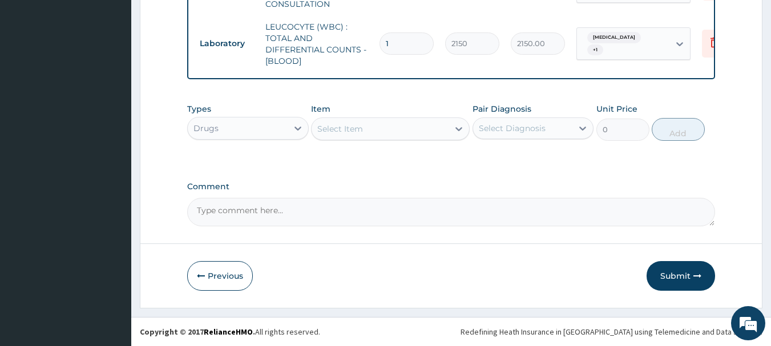
click at [671, 201] on textarea "Comment" at bounding box center [451, 212] width 529 height 29
click at [674, 278] on button "Submit" at bounding box center [681, 276] width 68 height 30
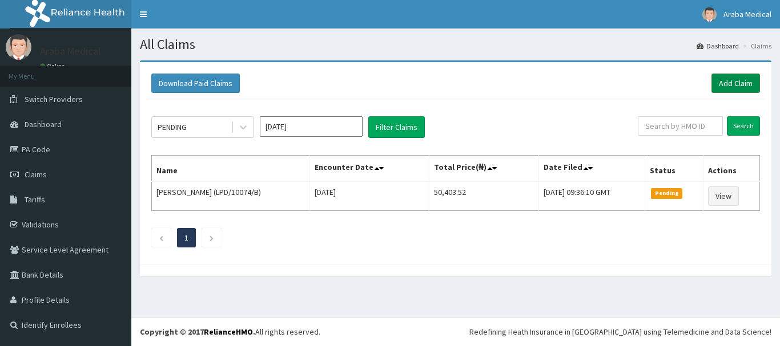
click at [743, 82] on link "Add Claim" at bounding box center [735, 83] width 49 height 19
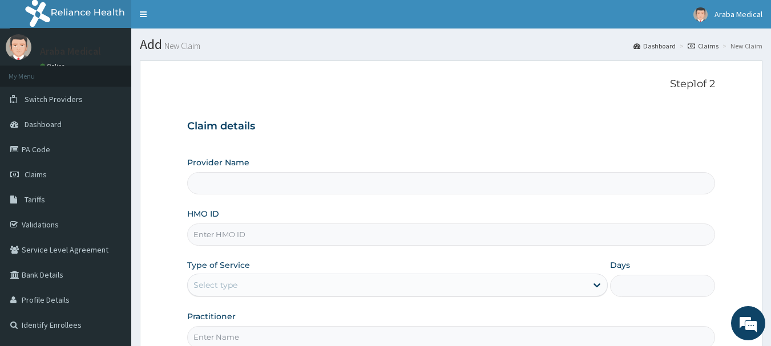
type input "[GEOGRAPHIC_DATA]"
click at [228, 239] on input "HMO ID" at bounding box center [451, 235] width 529 height 22
paste input "MAS/10002/E"
type input "MAS/10002/E"
click at [228, 284] on div "Select type" at bounding box center [216, 285] width 44 height 11
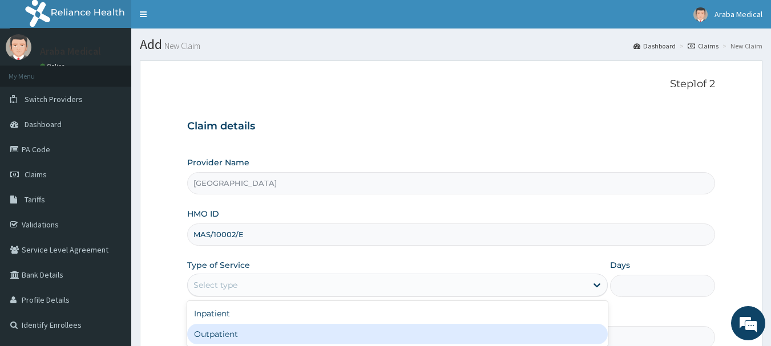
click at [208, 333] on div "Outpatient" at bounding box center [397, 334] width 421 height 21
type input "1"
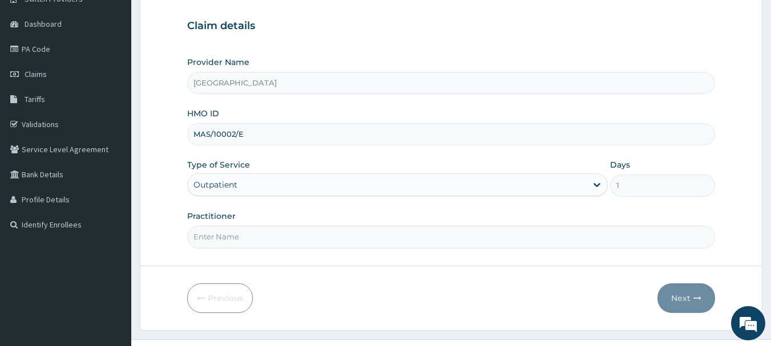
scroll to position [123, 0]
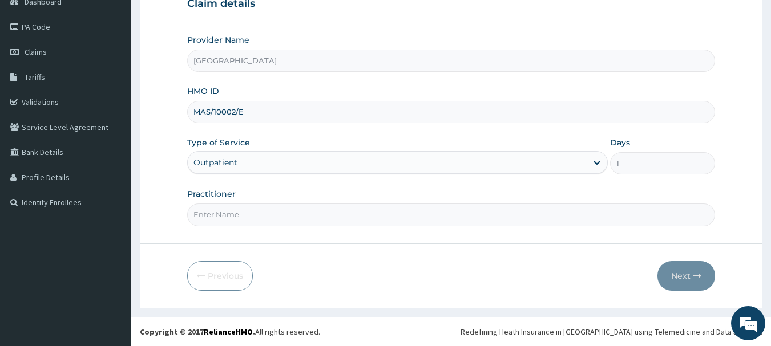
click at [272, 211] on input "Practitioner" at bounding box center [451, 215] width 529 height 22
type input "DR KAMSON"
click at [678, 277] on button "Next" at bounding box center [687, 276] width 58 height 30
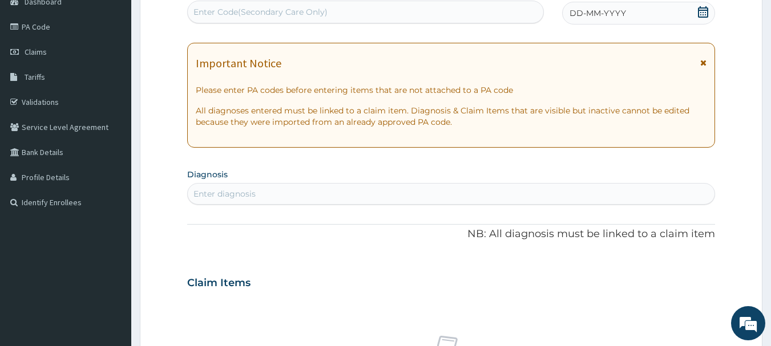
click at [700, 17] on icon at bounding box center [703, 11] width 10 height 11
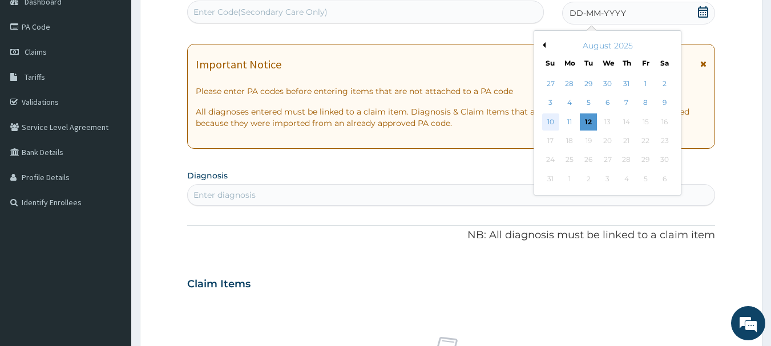
click at [550, 120] on div "10" at bounding box center [550, 122] width 17 height 17
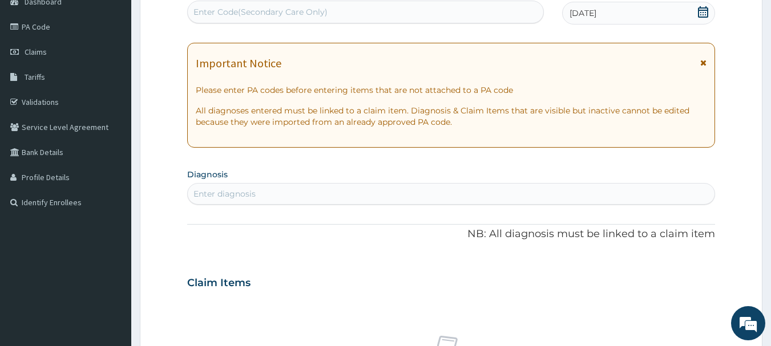
click at [374, 199] on div "Enter diagnosis" at bounding box center [451, 194] width 527 height 18
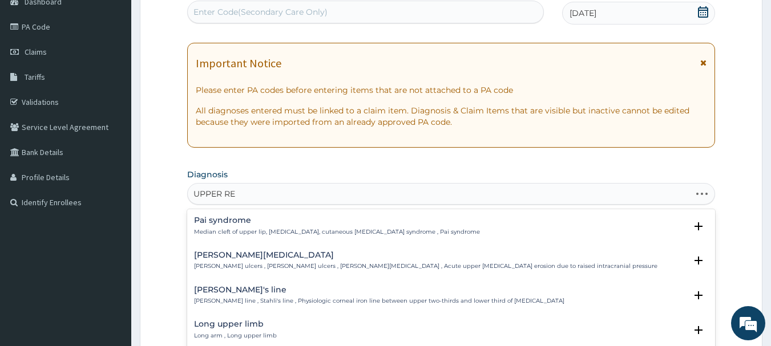
type input "UPPER RES"
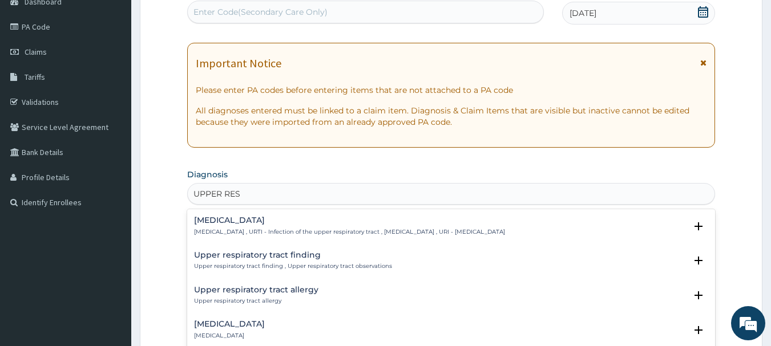
click at [264, 219] on h4 "Upper respiratory infection" at bounding box center [349, 220] width 311 height 9
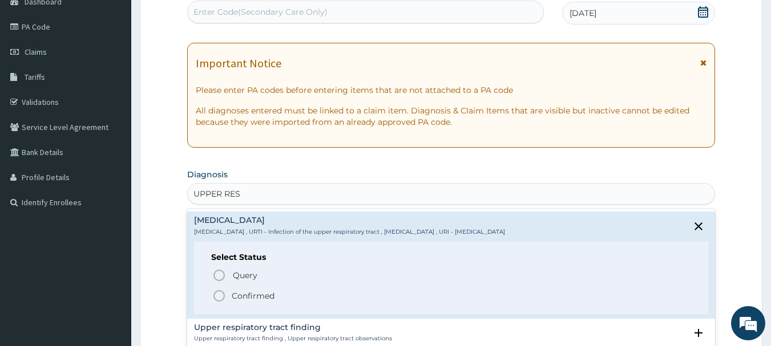
click at [220, 297] on icon "status option filled" at bounding box center [219, 296] width 14 height 14
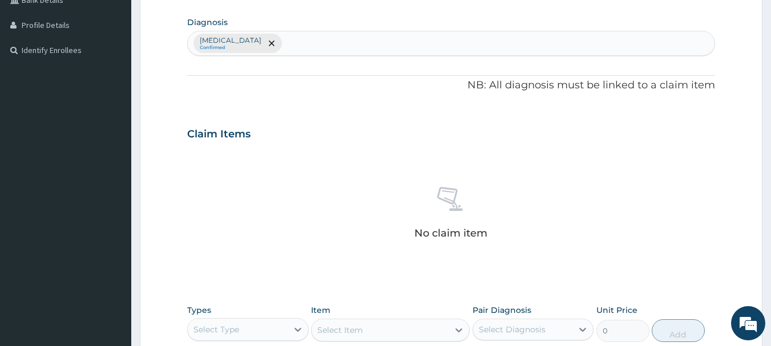
scroll to position [319, 0]
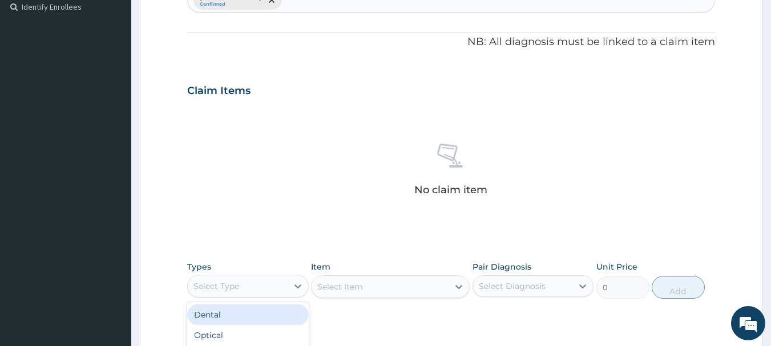
click at [259, 294] on div "Select Type" at bounding box center [238, 286] width 100 height 18
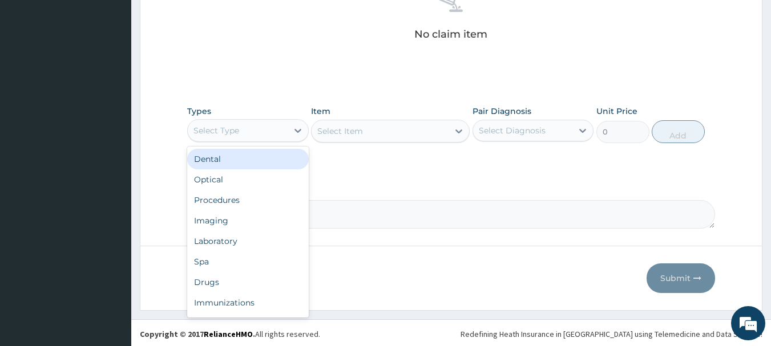
scroll to position [477, 0]
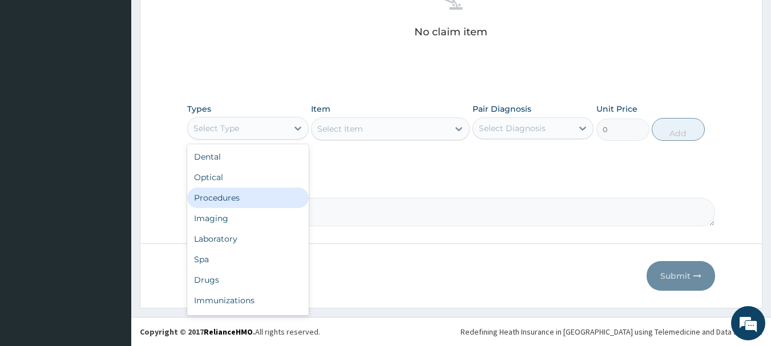
click at [223, 199] on div "Procedures" at bounding box center [248, 198] width 122 height 21
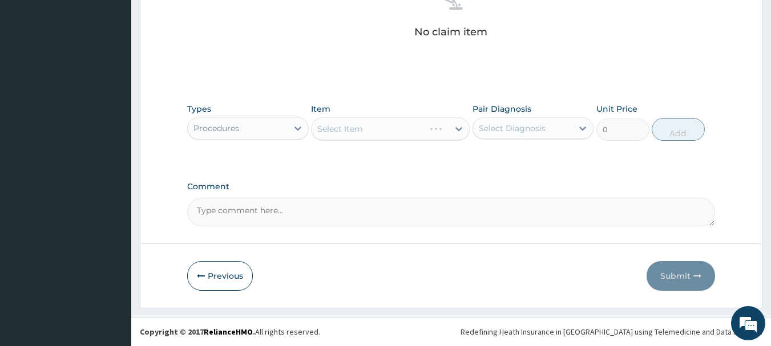
click at [448, 133] on div "Select Item" at bounding box center [390, 129] width 159 height 23
click at [448, 133] on div "Select Item" at bounding box center [380, 129] width 137 height 18
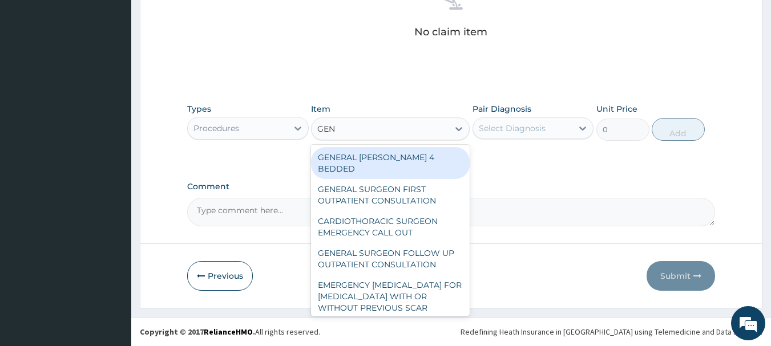
type input "GENE"
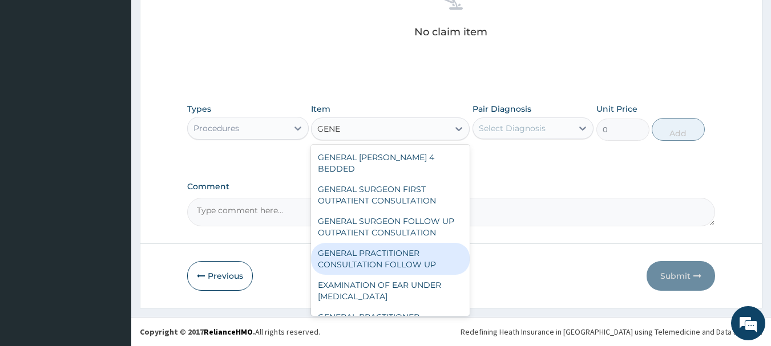
click at [401, 243] on div "GENERAL PRACTITIONER CONSULTATION FOLLOW UP" at bounding box center [390, 259] width 159 height 32
type input "2365"
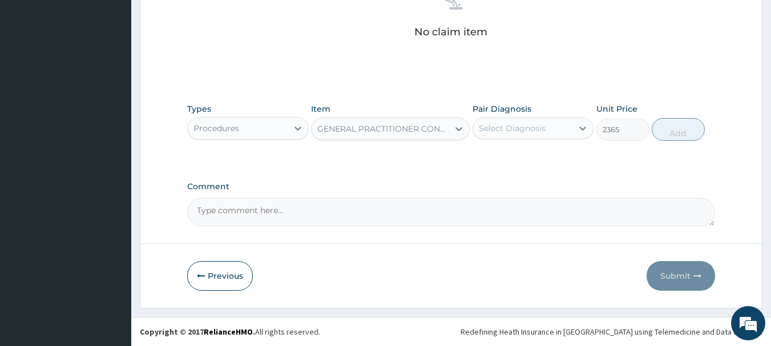
click at [538, 133] on div "Select Diagnosis" at bounding box center [512, 128] width 67 height 11
click at [518, 160] on label "Upper respiratory infection" at bounding box center [526, 156] width 71 height 11
checkbox input "true"
click at [688, 122] on button "Add" at bounding box center [678, 129] width 53 height 23
type input "0"
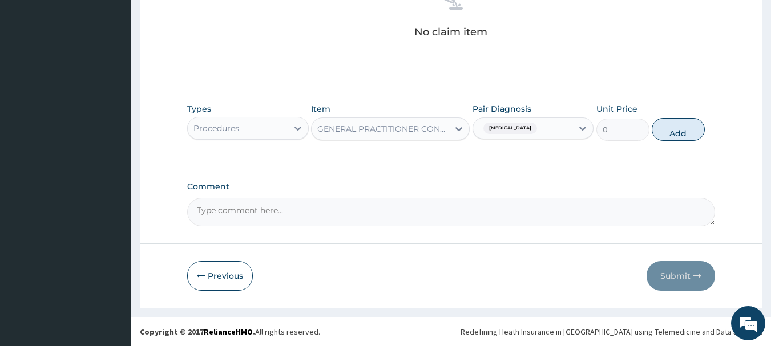
scroll to position [437, 0]
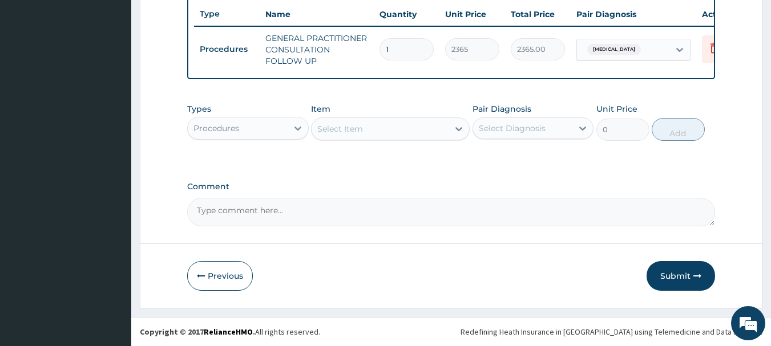
click at [280, 134] on div "Procedures" at bounding box center [238, 128] width 100 height 18
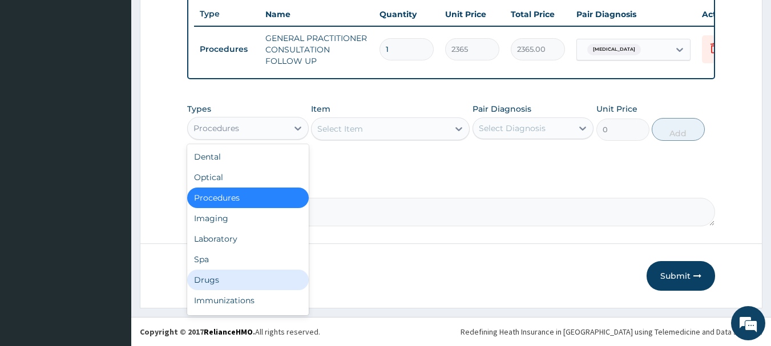
click at [229, 277] on div "Drugs" at bounding box center [248, 280] width 122 height 21
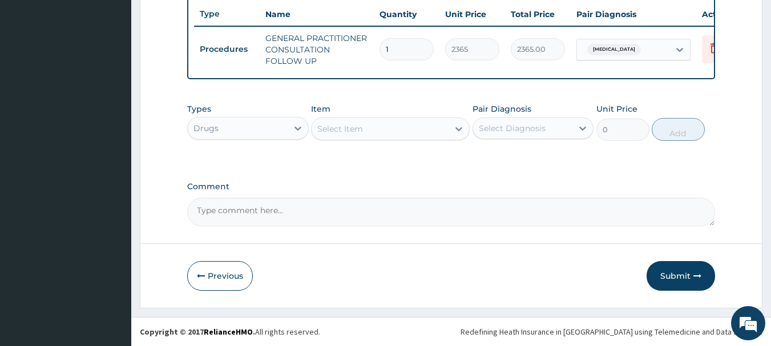
click at [438, 135] on div "Select Item" at bounding box center [380, 129] width 137 height 18
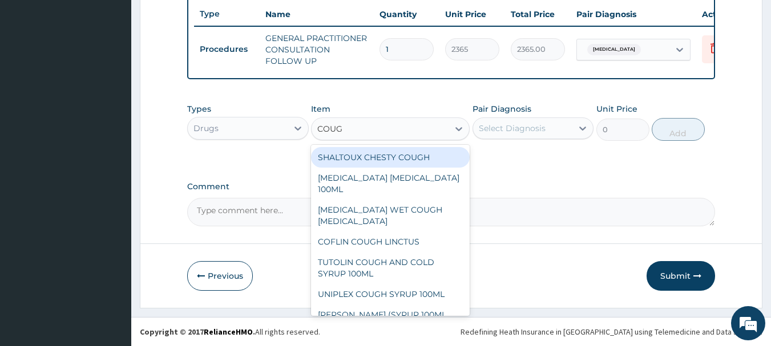
type input "COUGH"
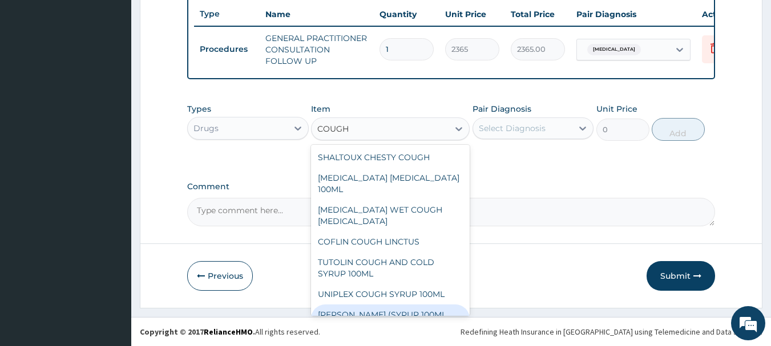
click at [377, 305] on div "EMZOLYN COUGH (SYRUP 100ML CHILD)" at bounding box center [390, 321] width 159 height 32
type input "1478.125"
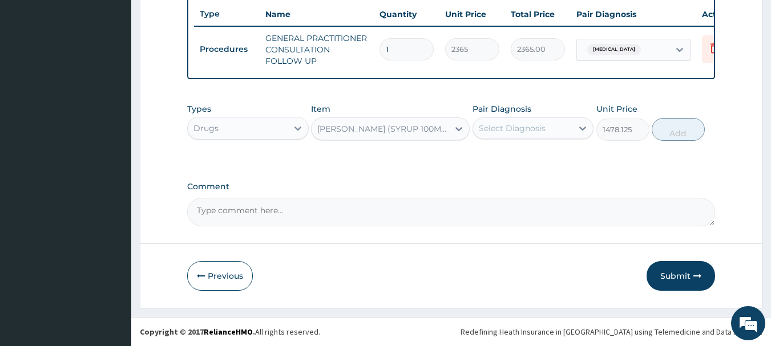
click at [444, 128] on div "EMZOLYN COUGH (SYRUP 100ML CHILD)" at bounding box center [383, 128] width 132 height 11
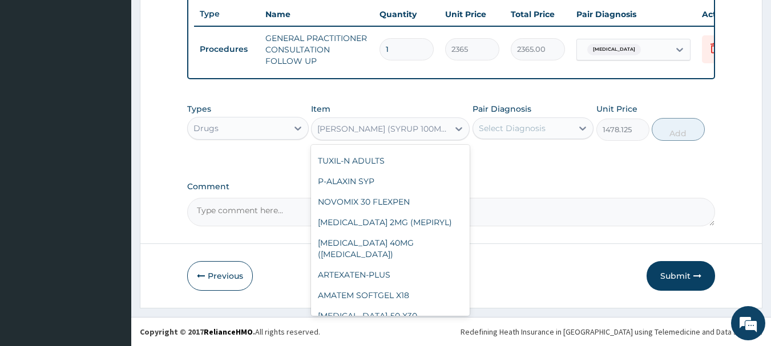
scroll to position [0, 0]
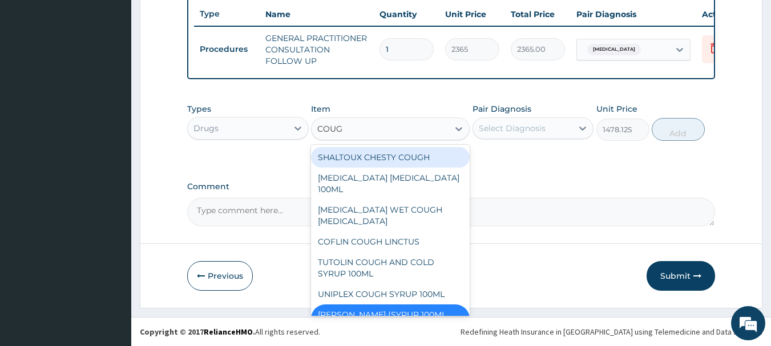
type input "COUGH"
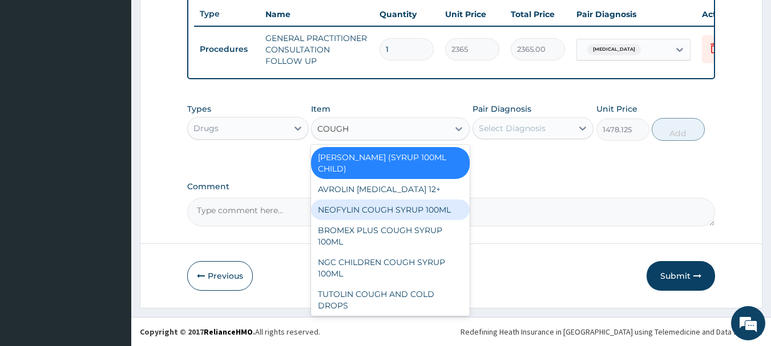
scroll to position [8, 0]
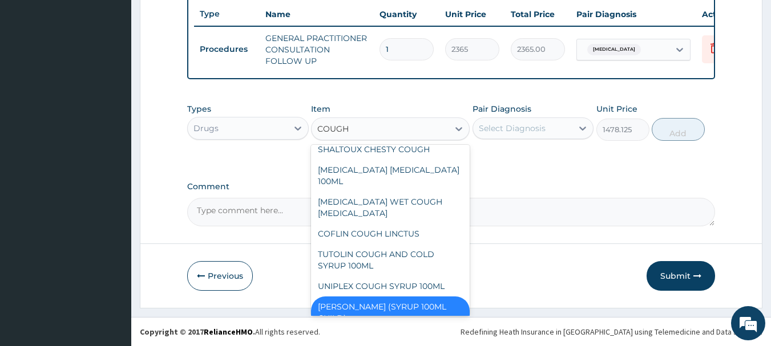
click at [428, 297] on div "EMZOLYN COUGH (SYRUP 100ML CHILD)" at bounding box center [390, 313] width 159 height 32
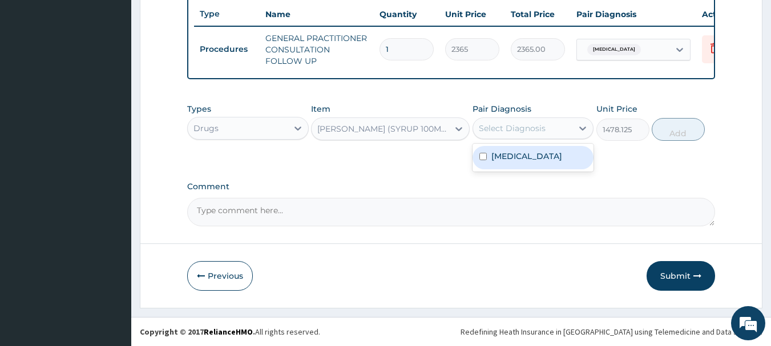
click at [534, 128] on div "Select Diagnosis" at bounding box center [512, 128] width 67 height 11
click at [526, 160] on label "Upper respiratory infection" at bounding box center [526, 156] width 71 height 11
checkbox input "true"
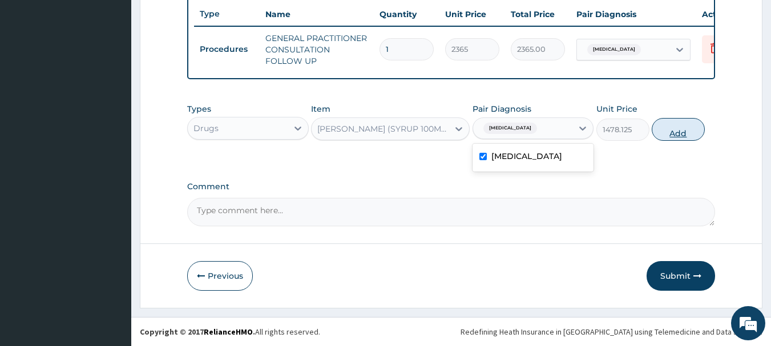
click at [687, 126] on button "Add" at bounding box center [678, 129] width 53 height 23
type input "0"
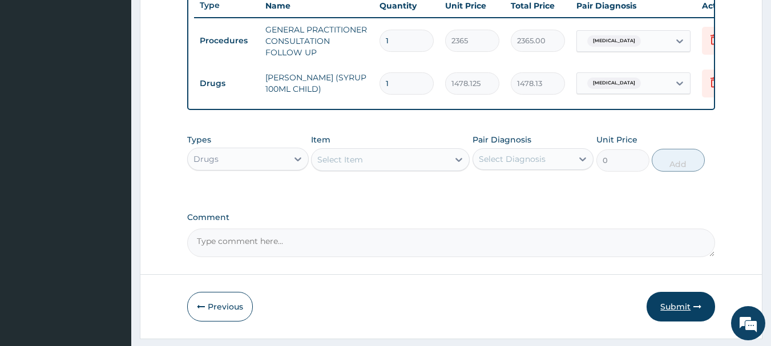
click at [672, 314] on button "Submit" at bounding box center [681, 307] width 68 height 30
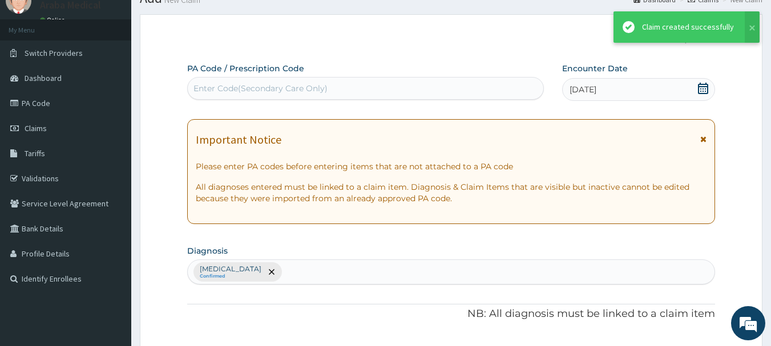
scroll to position [437, 0]
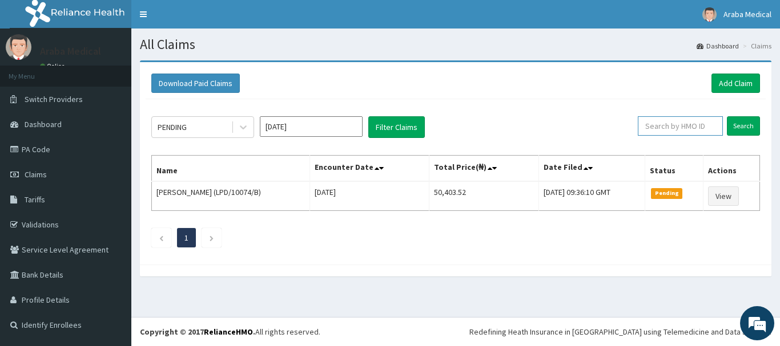
click at [681, 132] on input "text" at bounding box center [680, 125] width 85 height 19
paste input "MAS/10002/E"
type input "MAS/10002/B"
click at [744, 127] on input "Search" at bounding box center [743, 125] width 33 height 19
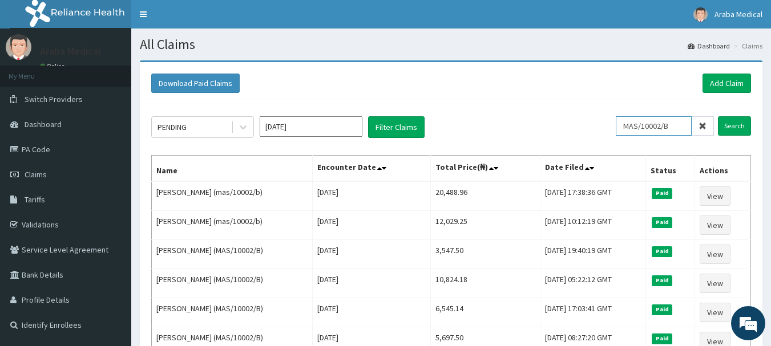
click at [658, 125] on input "MAS/10002/B" at bounding box center [654, 125] width 76 height 19
click at [731, 82] on link "Add Claim" at bounding box center [727, 83] width 49 height 19
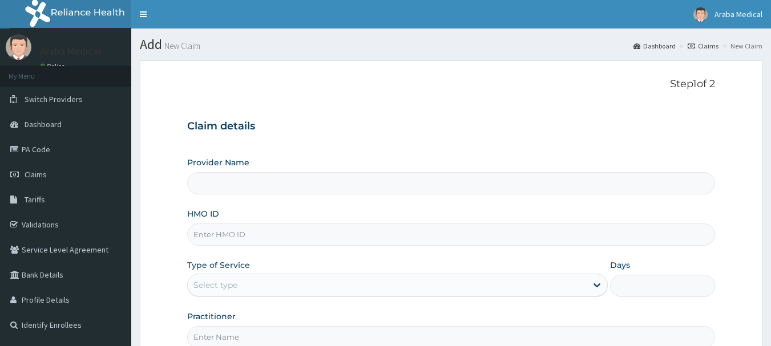
click at [230, 241] on input "HMO ID" at bounding box center [451, 235] width 529 height 22
paste input "MAS/10002/B"
type input "MAS/10002/B"
type input "[GEOGRAPHIC_DATA]"
type input "MAS/10002/B"
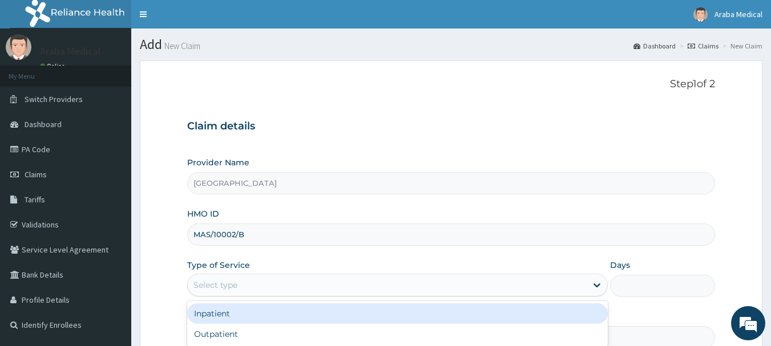
click at [280, 291] on div "Select type" at bounding box center [387, 285] width 399 height 18
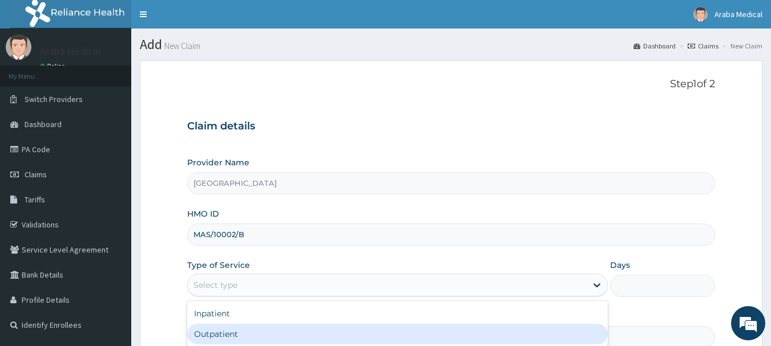
click at [252, 342] on div "Outpatient" at bounding box center [397, 334] width 421 height 21
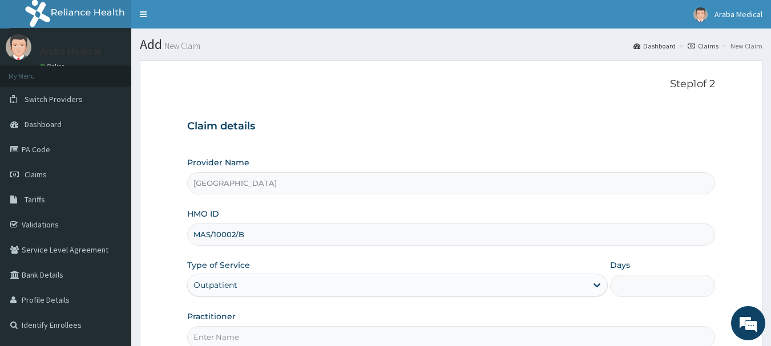
type input "1"
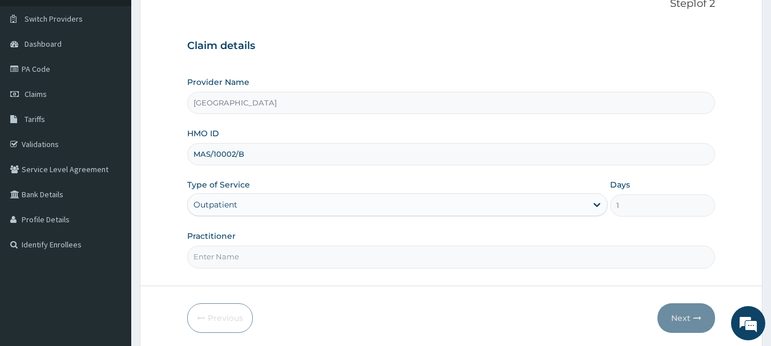
scroll to position [100, 0]
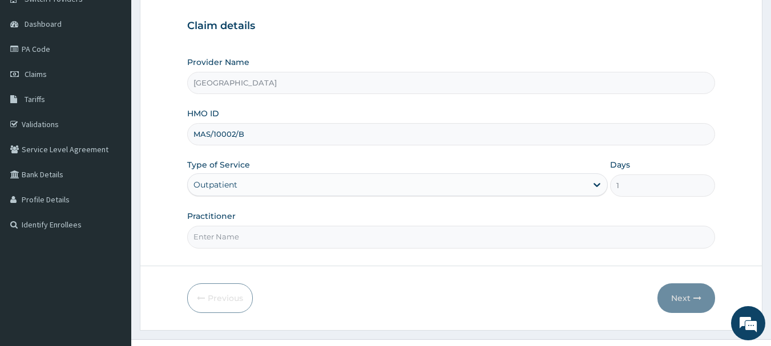
click at [415, 243] on input "Practitioner" at bounding box center [451, 237] width 529 height 22
type input "[PERSON_NAME]"
click at [669, 302] on button "Next" at bounding box center [687, 299] width 58 height 30
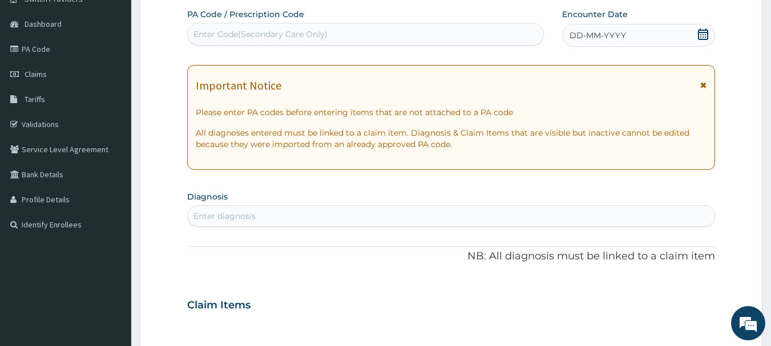
click at [374, 37] on div "Enter Code(Secondary Care Only)" at bounding box center [366, 34] width 356 height 18
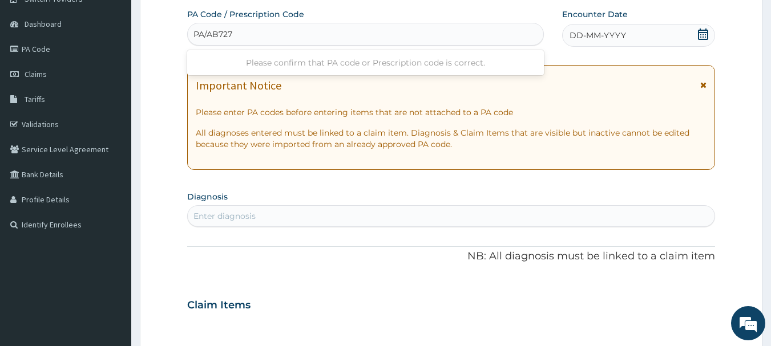
type input "PA/AB7276"
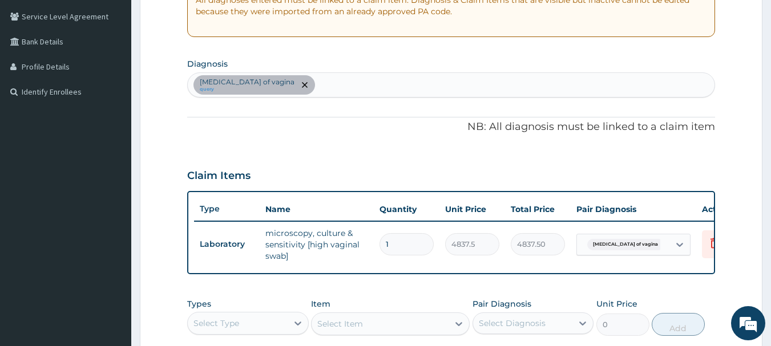
scroll to position [228, 0]
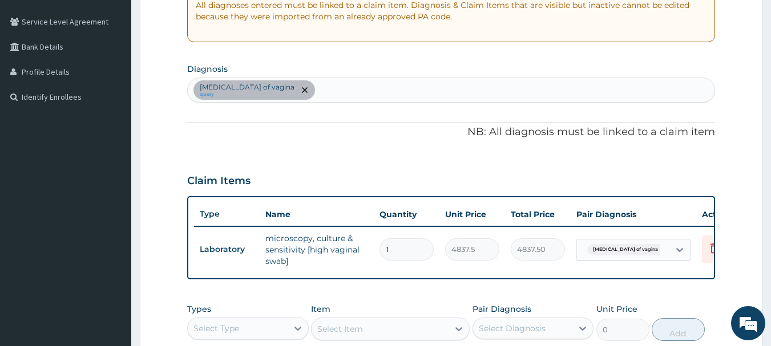
click at [373, 89] on div "[MEDICAL_DATA] of vagina query" at bounding box center [451, 90] width 527 height 24
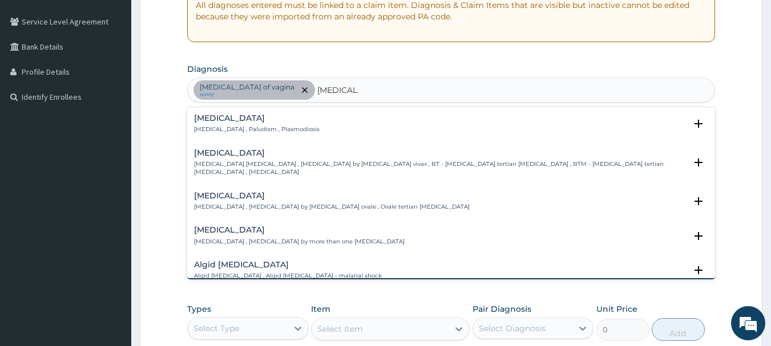
type input "[MEDICAL_DATA] F"
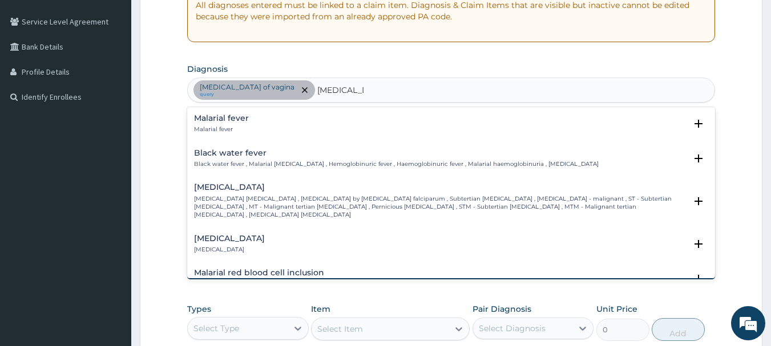
click at [315, 200] on p "[MEDICAL_DATA] [MEDICAL_DATA] , [MEDICAL_DATA] by [MEDICAL_DATA] falciparum , S…" at bounding box center [440, 207] width 493 height 25
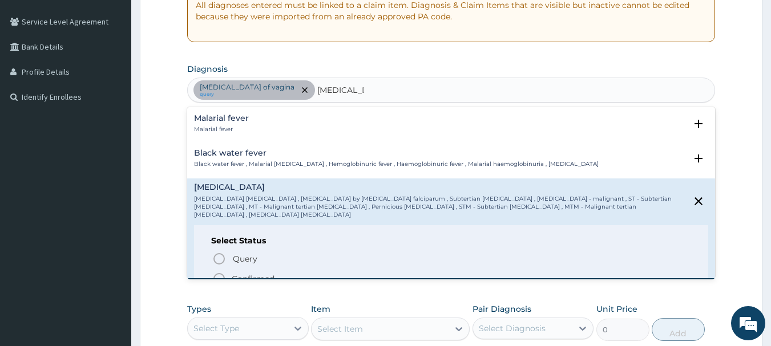
click at [218, 272] on icon "status option filled" at bounding box center [219, 279] width 14 height 14
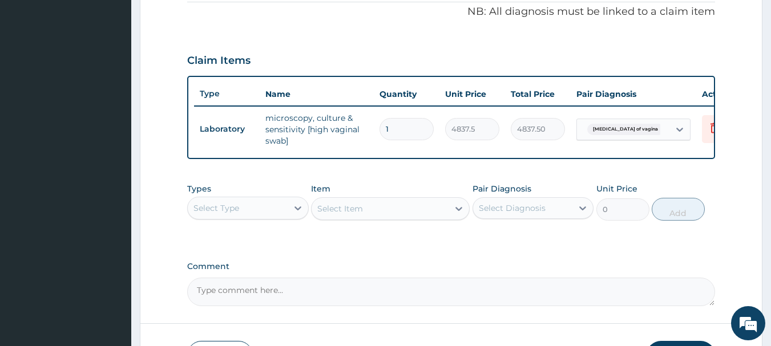
scroll to position [369, 0]
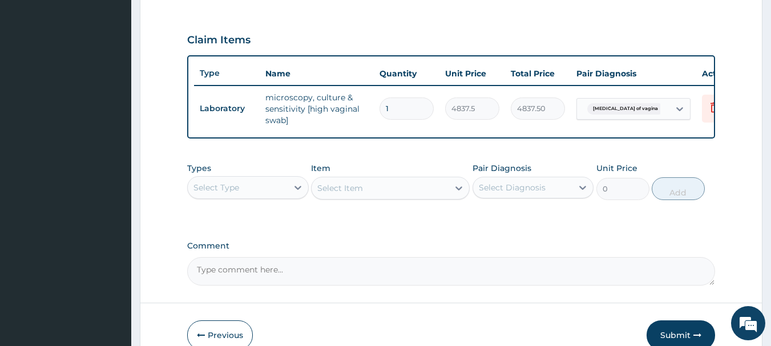
click at [265, 197] on div "Select Type" at bounding box center [238, 188] width 100 height 18
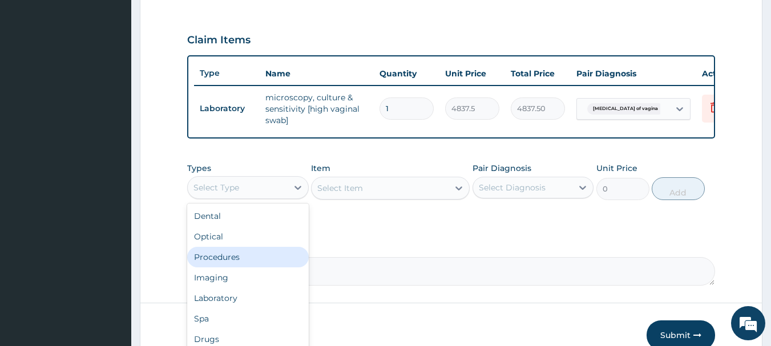
click at [237, 268] on div "Procedures" at bounding box center [248, 257] width 122 height 21
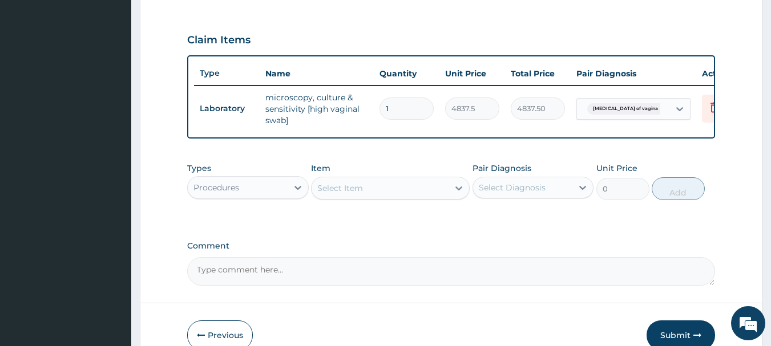
click at [418, 195] on div "Select Item" at bounding box center [380, 188] width 137 height 18
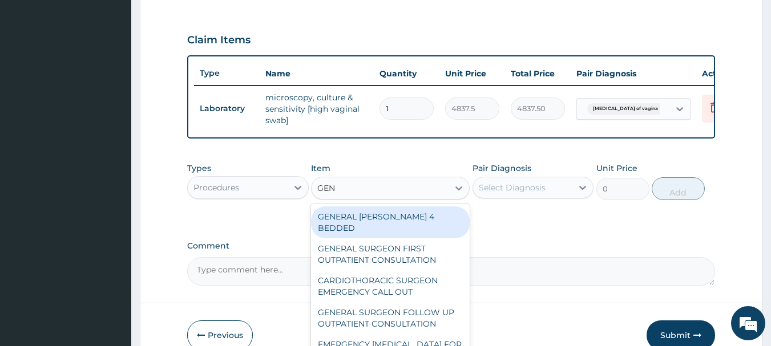
type input "GENE"
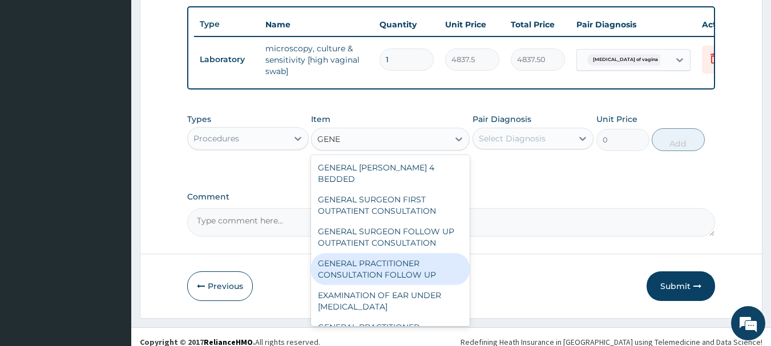
scroll to position [437, 0]
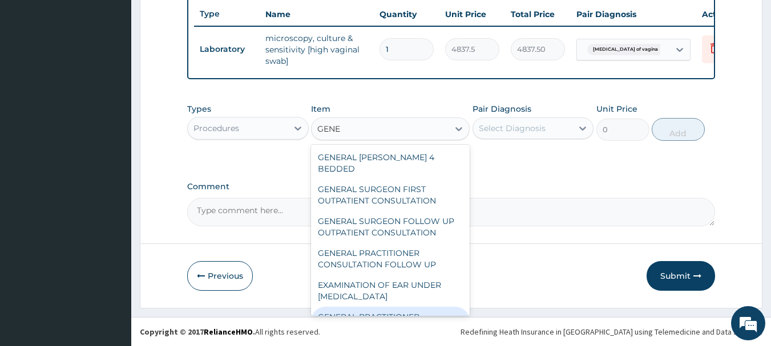
click at [384, 307] on div "GENERAL PRACTITIONER CONSULTATION FIRST OUTPATIENT CONSULTATION" at bounding box center [390, 328] width 159 height 43
type input "3547.5"
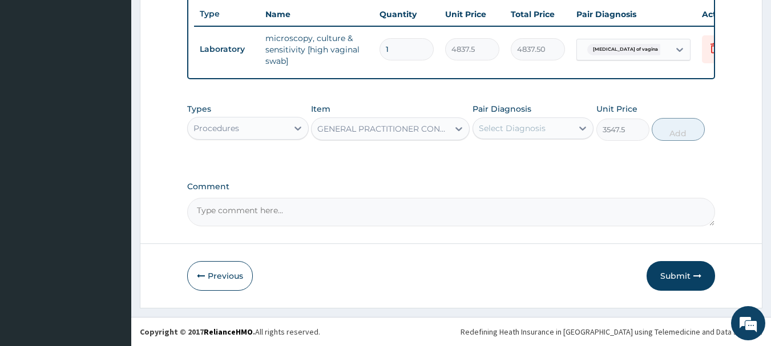
click at [550, 131] on div "Select Diagnosis" at bounding box center [523, 128] width 100 height 18
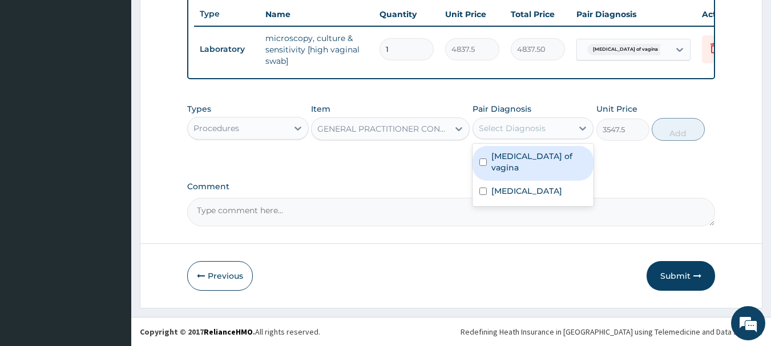
click at [525, 157] on label "Candidiasis of vagina" at bounding box center [539, 162] width 96 height 23
checkbox input "true"
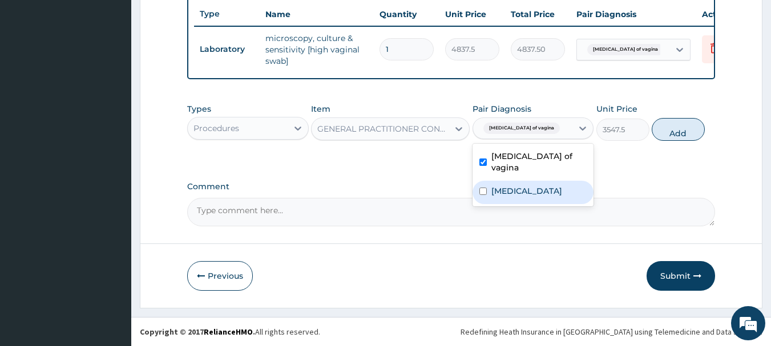
click at [519, 186] on label "Falciparum malaria" at bounding box center [526, 191] width 71 height 11
checkbox input "true"
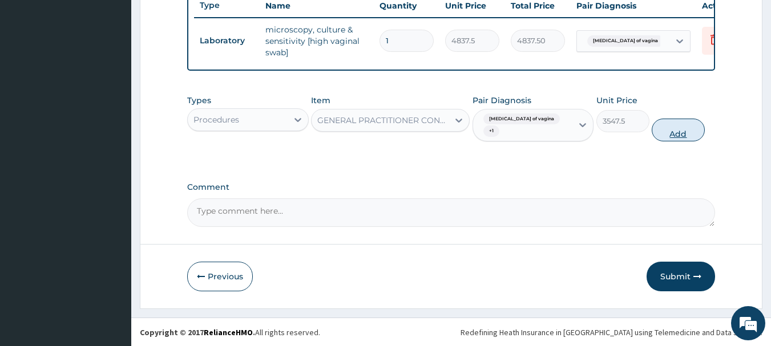
click at [675, 138] on button "Add" at bounding box center [678, 130] width 53 height 23
type input "0"
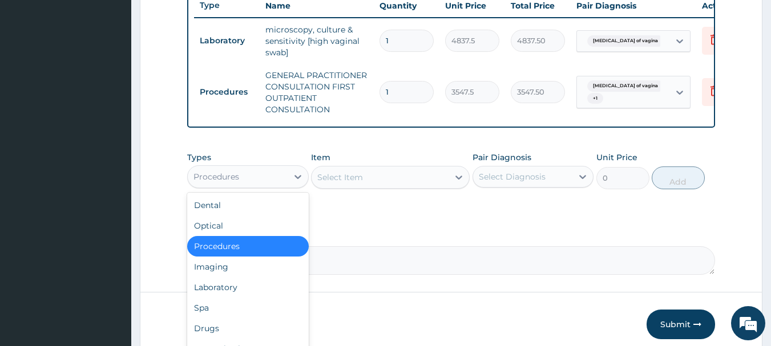
click at [259, 186] on div "Procedures" at bounding box center [238, 177] width 100 height 18
click at [224, 288] on div "Laboratory" at bounding box center [248, 287] width 122 height 21
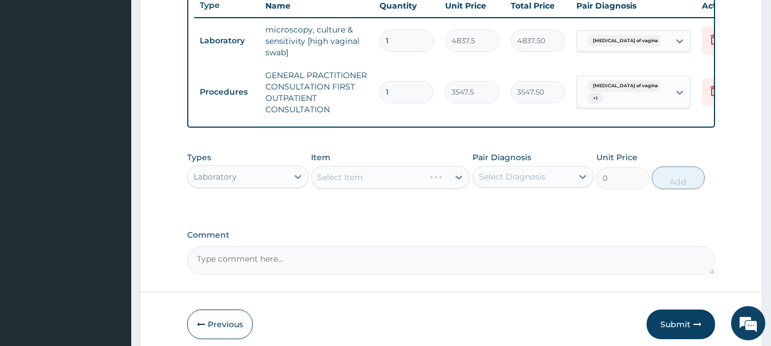
click at [460, 189] on div "Select Item" at bounding box center [390, 177] width 159 height 23
click at [460, 183] on icon at bounding box center [458, 177] width 11 height 11
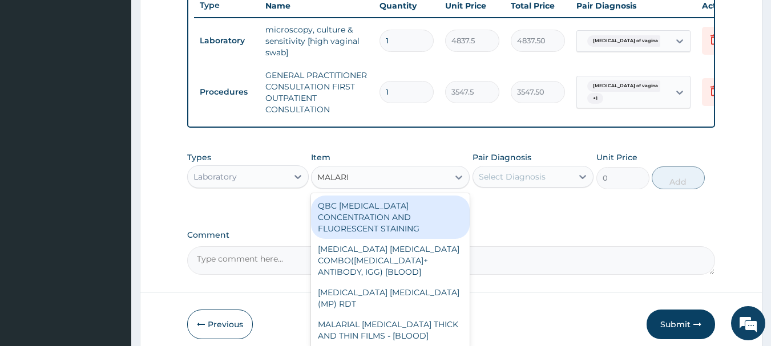
type input "MALARIA"
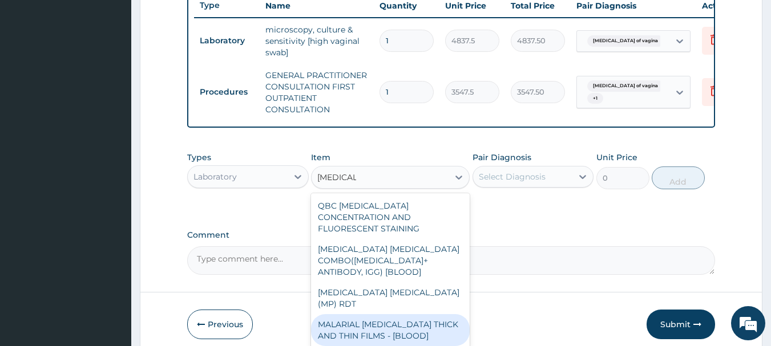
click at [410, 315] on div "MALARIAL PARASITE THICK AND THIN FILMS - [BLOOD]" at bounding box center [390, 331] width 159 height 32
type input "1612.5"
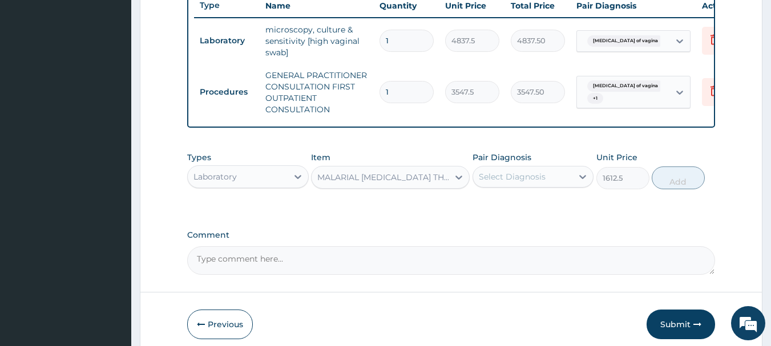
click at [557, 186] on div "Select Diagnosis" at bounding box center [523, 177] width 100 height 18
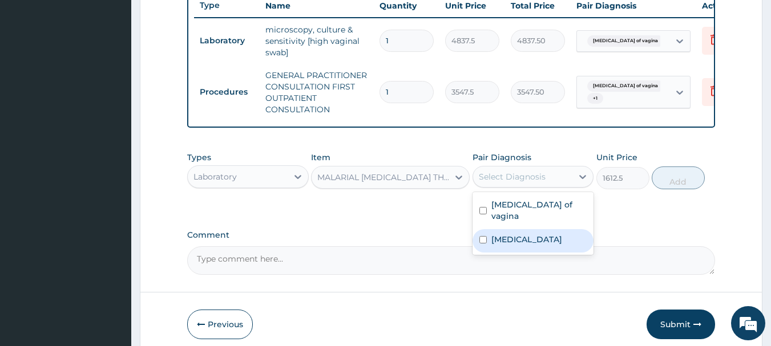
click at [509, 243] on div "Falciparum malaria" at bounding box center [534, 240] width 122 height 23
checkbox input "true"
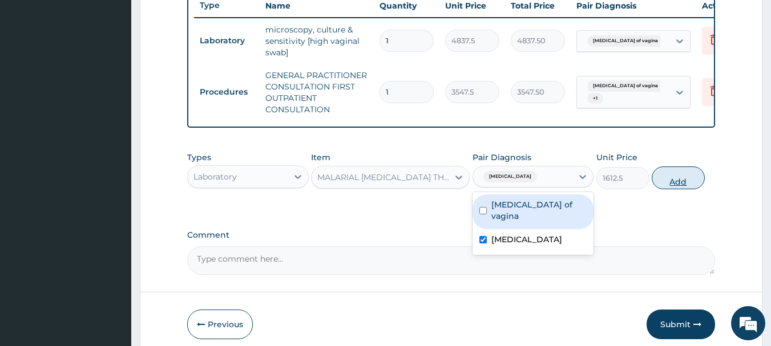
click at [688, 190] on button "Add" at bounding box center [678, 178] width 53 height 23
type input "0"
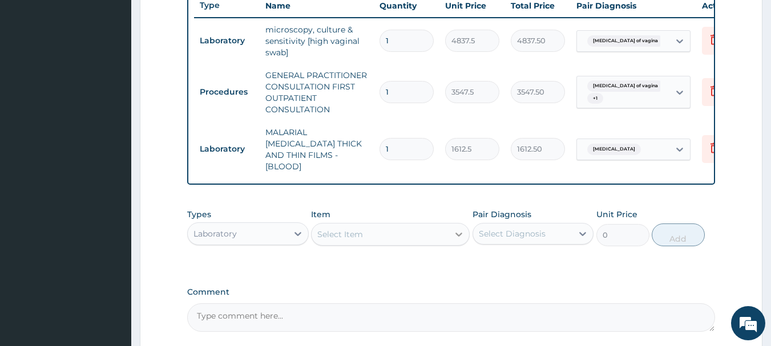
click at [449, 226] on div at bounding box center [459, 234] width 21 height 21
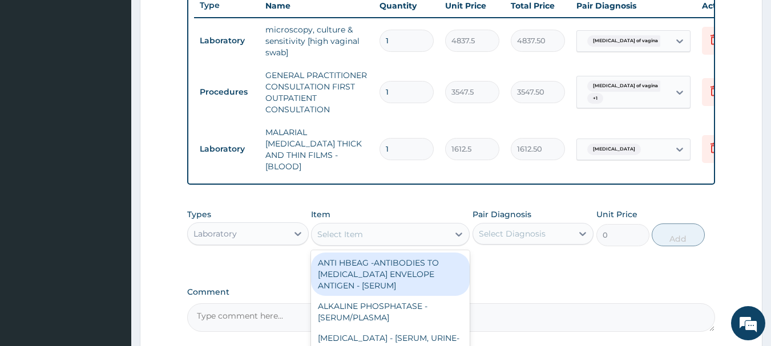
click at [268, 240] on div "Laboratory" at bounding box center [238, 234] width 100 height 18
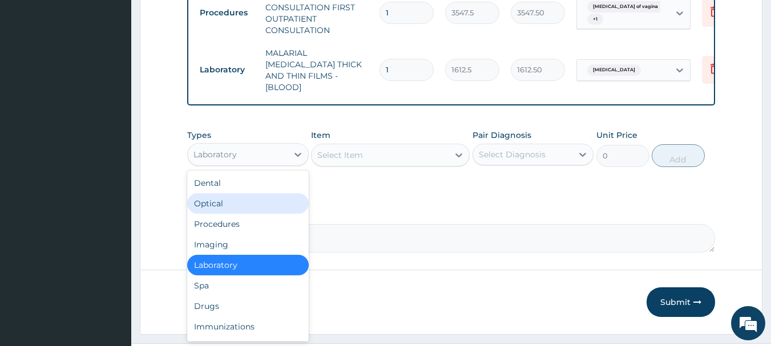
scroll to position [540, 0]
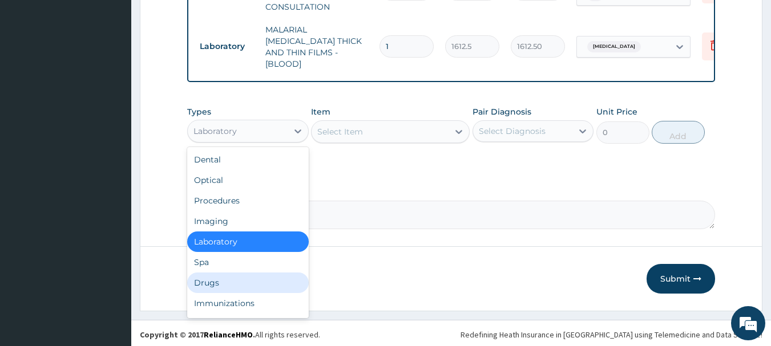
click at [212, 284] on div "Drugs" at bounding box center [248, 283] width 122 height 21
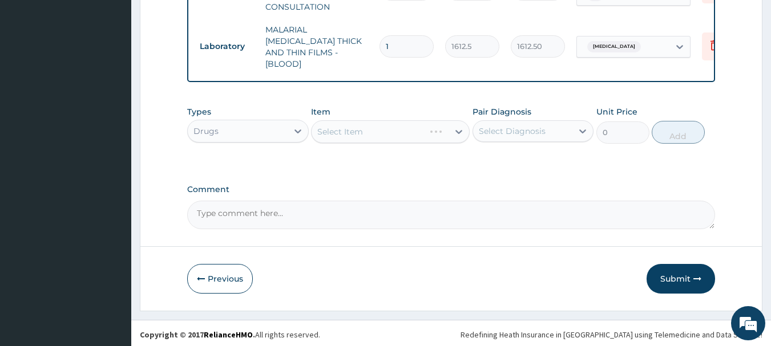
click at [461, 130] on div "Select Item" at bounding box center [390, 131] width 159 height 23
click at [461, 130] on icon at bounding box center [458, 131] width 11 height 11
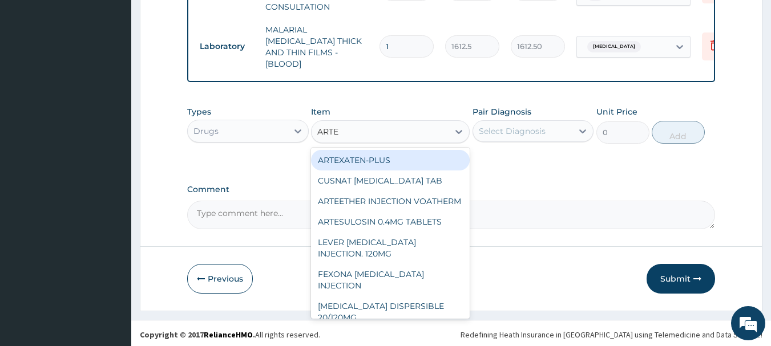
type input "ARTEM"
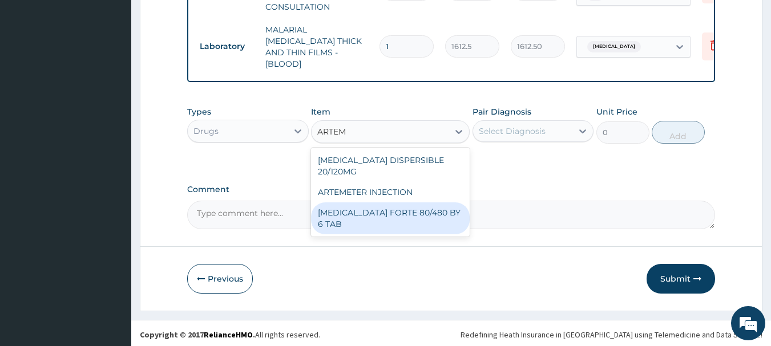
click at [460, 203] on div "COARTEM FORTE 80/480 BY 6 TAB" at bounding box center [390, 219] width 159 height 32
type input "449.3500061035156"
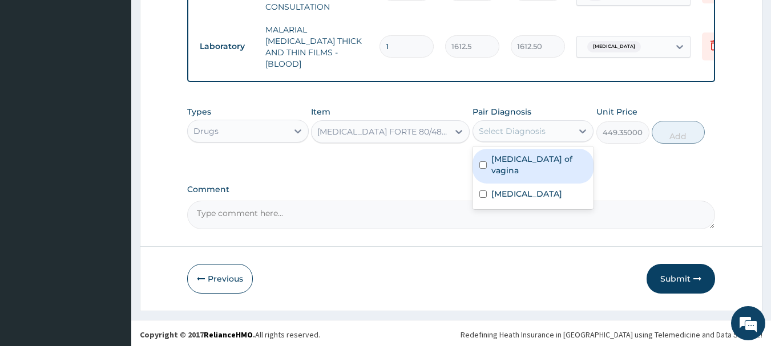
click at [545, 128] on div "Select Diagnosis" at bounding box center [523, 131] width 100 height 18
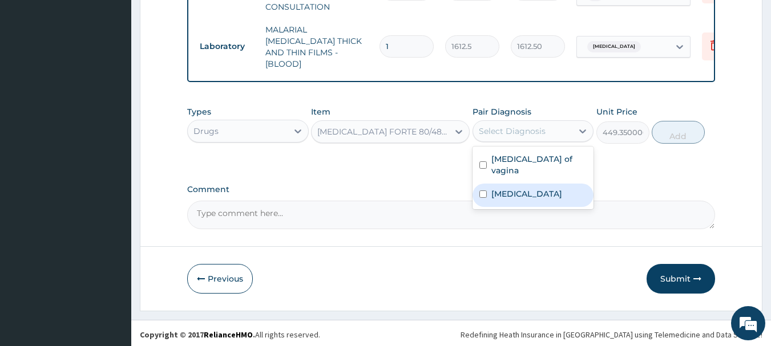
click at [533, 186] on div "Falciparum malaria" at bounding box center [534, 195] width 122 height 23
checkbox input "true"
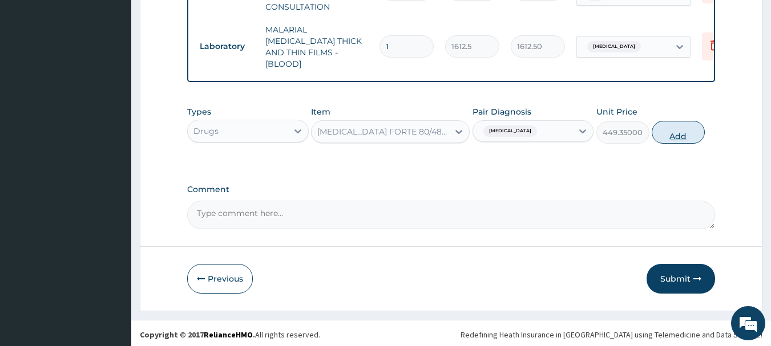
click at [687, 132] on button "Add" at bounding box center [678, 132] width 53 height 23
type input "0"
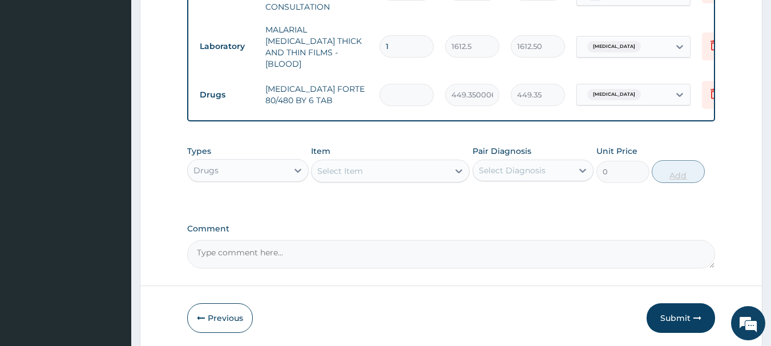
type input "0.00"
type input "6"
type input "2696.10"
type input "6"
click at [444, 167] on div "Select Item" at bounding box center [380, 171] width 137 height 18
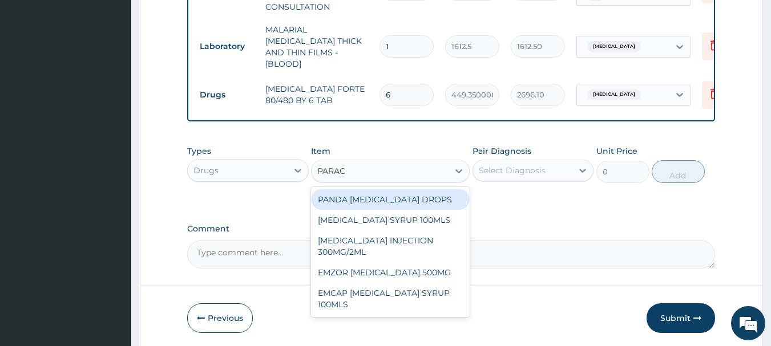
type input "PARACE"
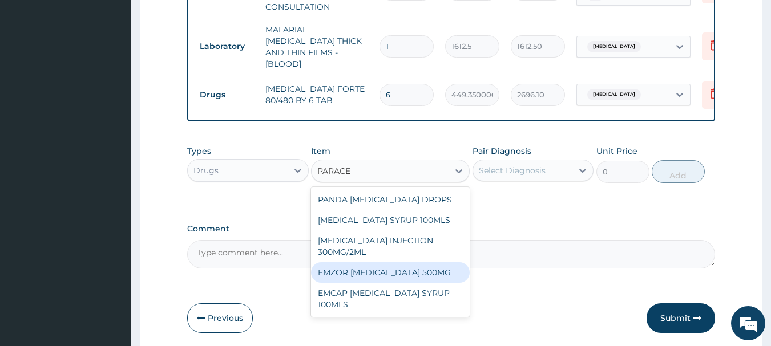
click at [428, 265] on div "EMZOR PARACETAMOL 500MG" at bounding box center [390, 273] width 159 height 21
type input "23.64999961853027"
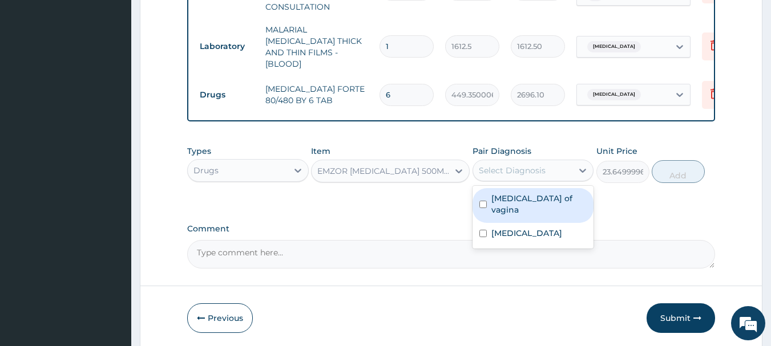
click at [531, 173] on div "Select Diagnosis" at bounding box center [512, 170] width 67 height 11
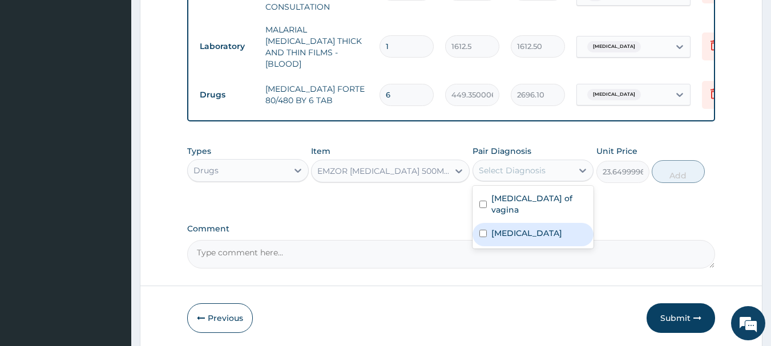
click at [519, 228] on label "Falciparum malaria" at bounding box center [526, 233] width 71 height 11
checkbox input "true"
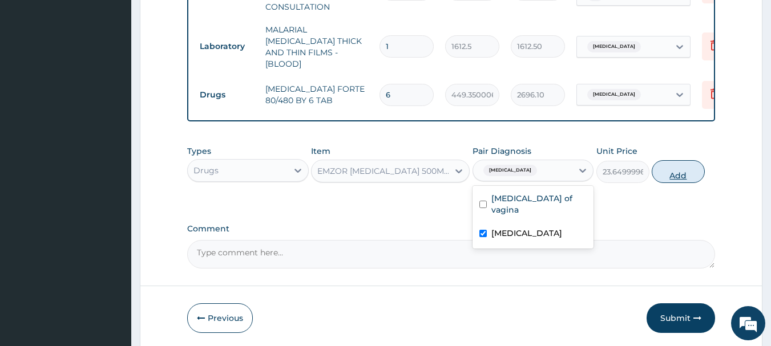
click at [680, 175] on button "Add" at bounding box center [678, 171] width 53 height 23
type input "0"
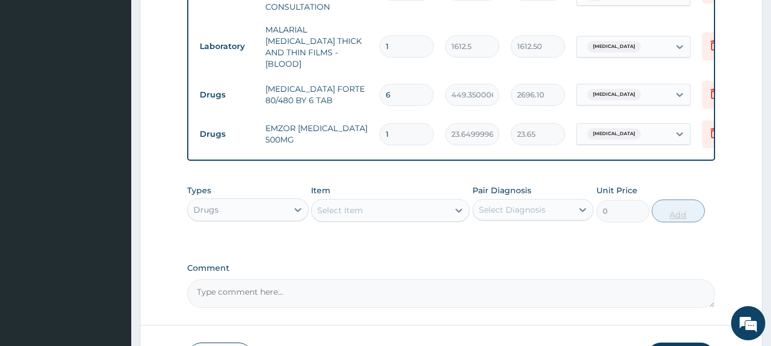
type input "18"
type input "425.70"
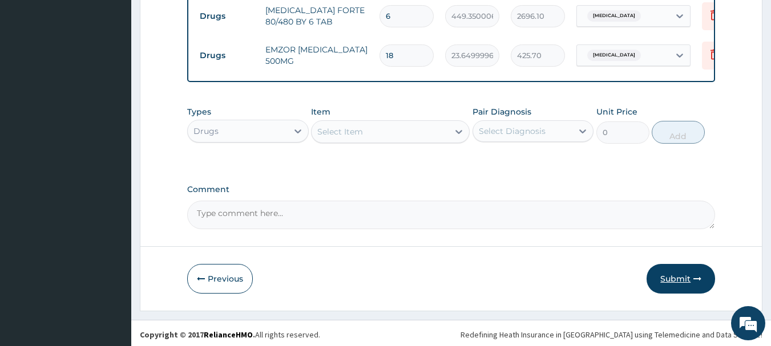
type input "18"
click at [673, 273] on button "Submit" at bounding box center [681, 279] width 68 height 30
